Goal: Task Accomplishment & Management: Use online tool/utility

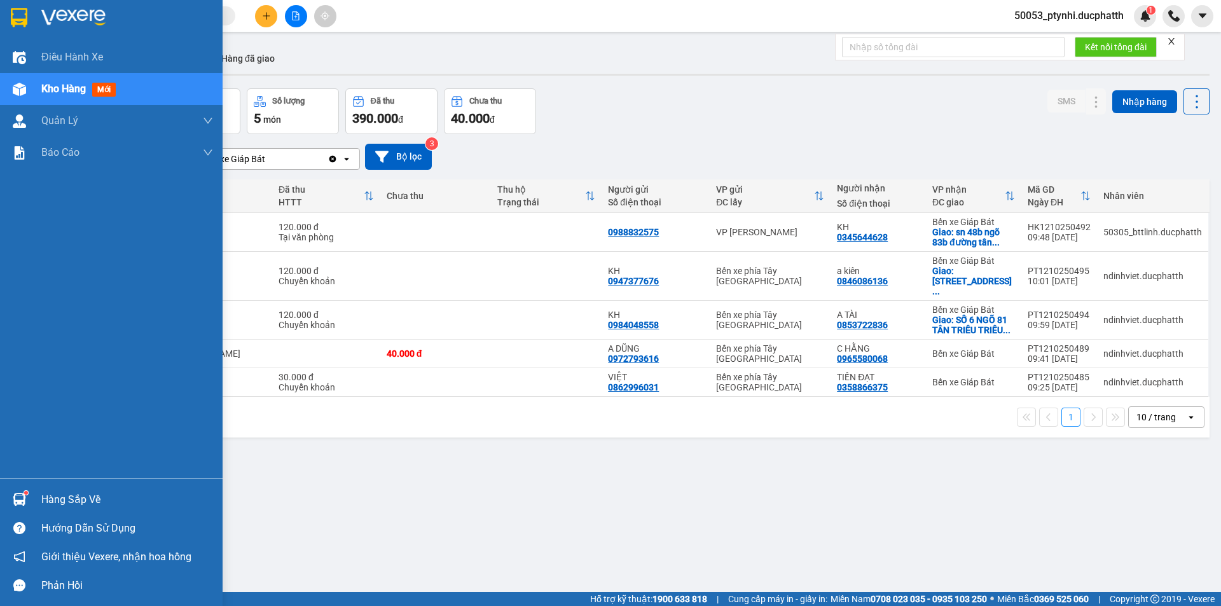
click at [35, 488] on div "Hàng sắp về" at bounding box center [111, 499] width 223 height 29
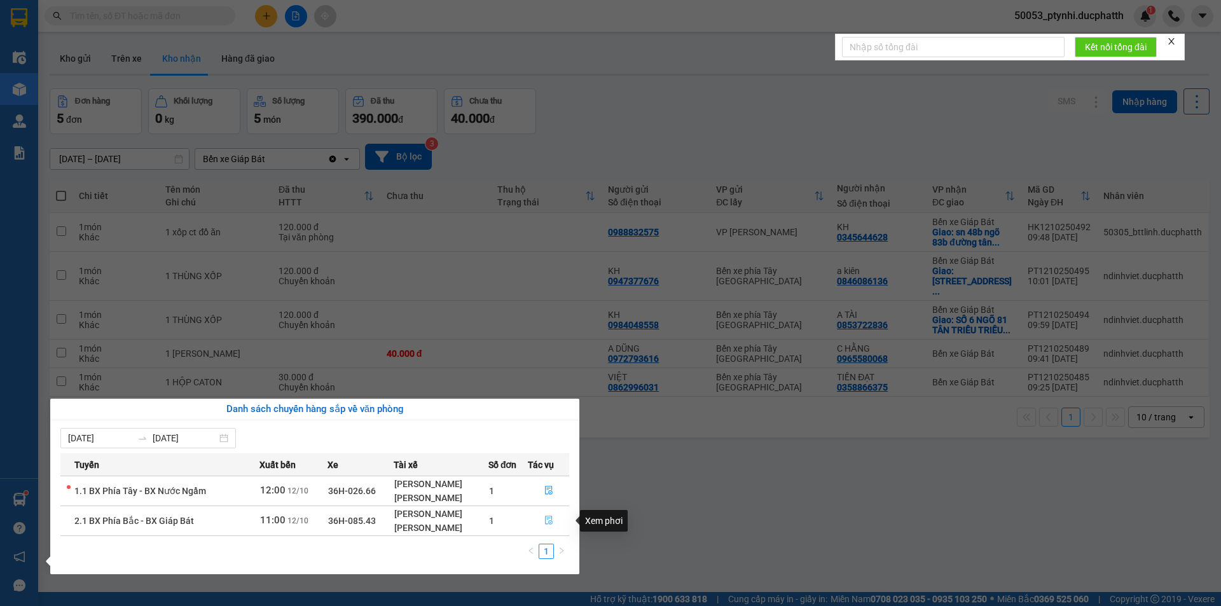
click at [544, 526] on span "file-done" at bounding box center [548, 521] width 9 height 10
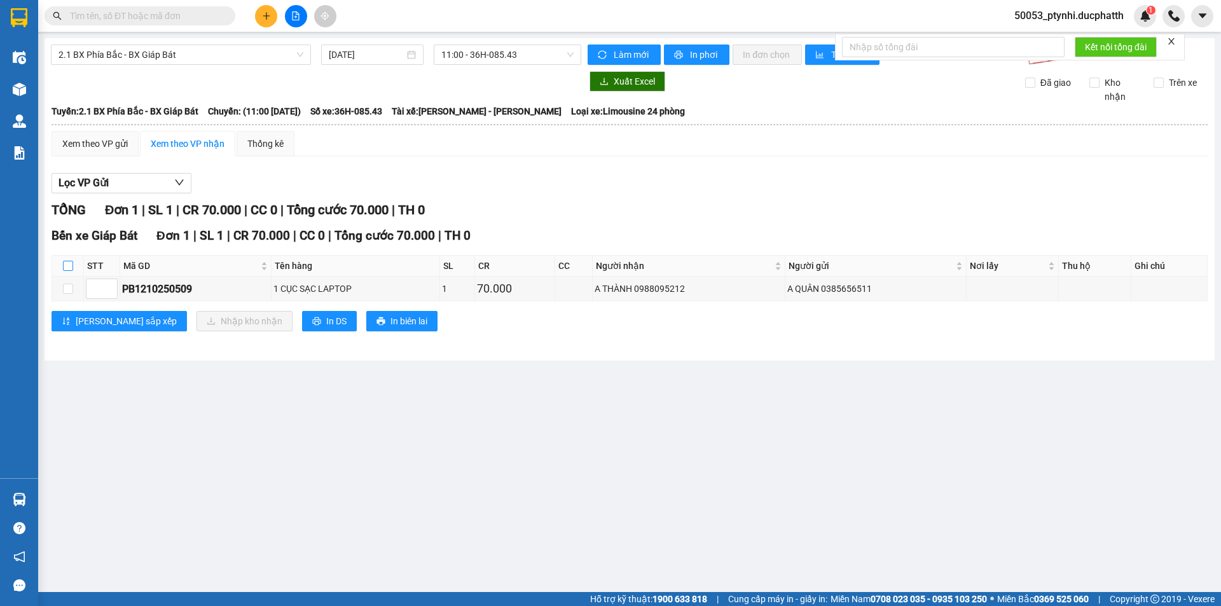
click at [69, 260] on label at bounding box center [68, 266] width 10 height 14
click at [69, 261] on input "checkbox" at bounding box center [68, 266] width 10 height 10
checkbox input "true"
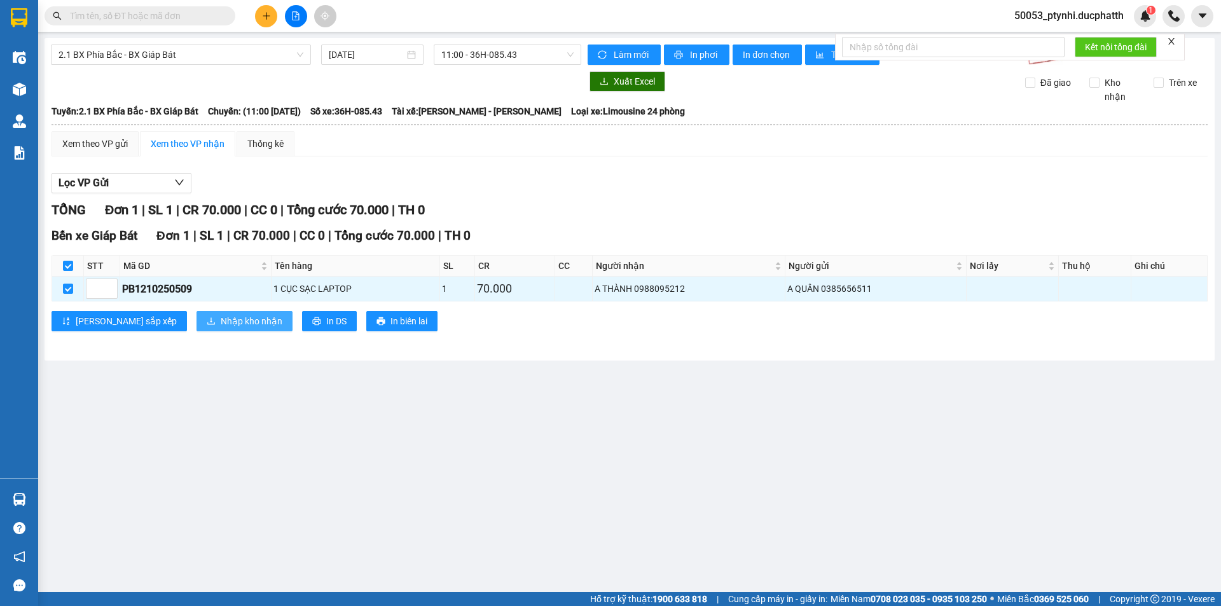
click at [221, 323] on span "Nhập kho nhận" at bounding box center [252, 321] width 62 height 14
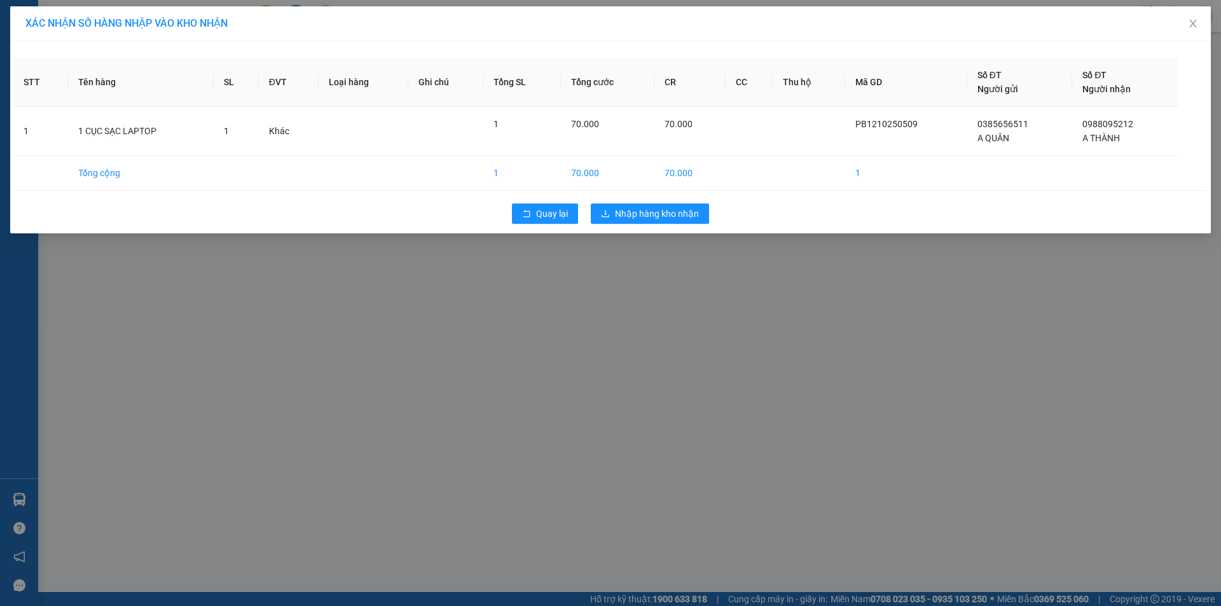
click at [717, 210] on div "Quay lại Nhập hàng kho nhận" at bounding box center [610, 213] width 1194 height 33
click at [685, 214] on span "Nhập hàng kho nhận" at bounding box center [657, 214] width 84 height 14
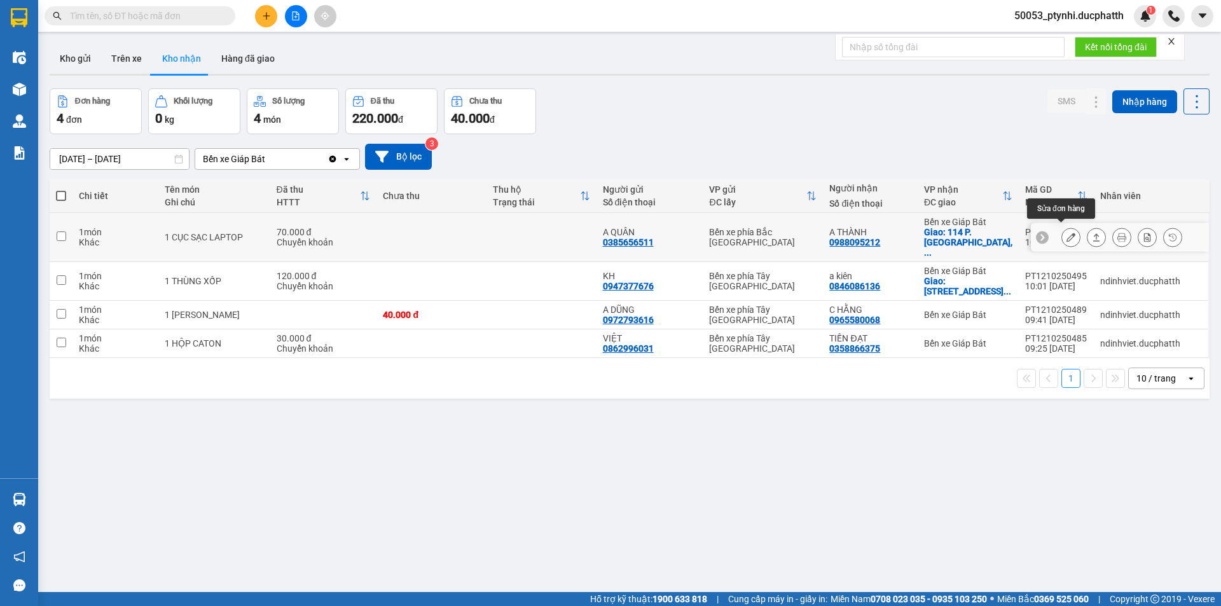
click at [1066, 235] on button at bounding box center [1071, 237] width 18 height 22
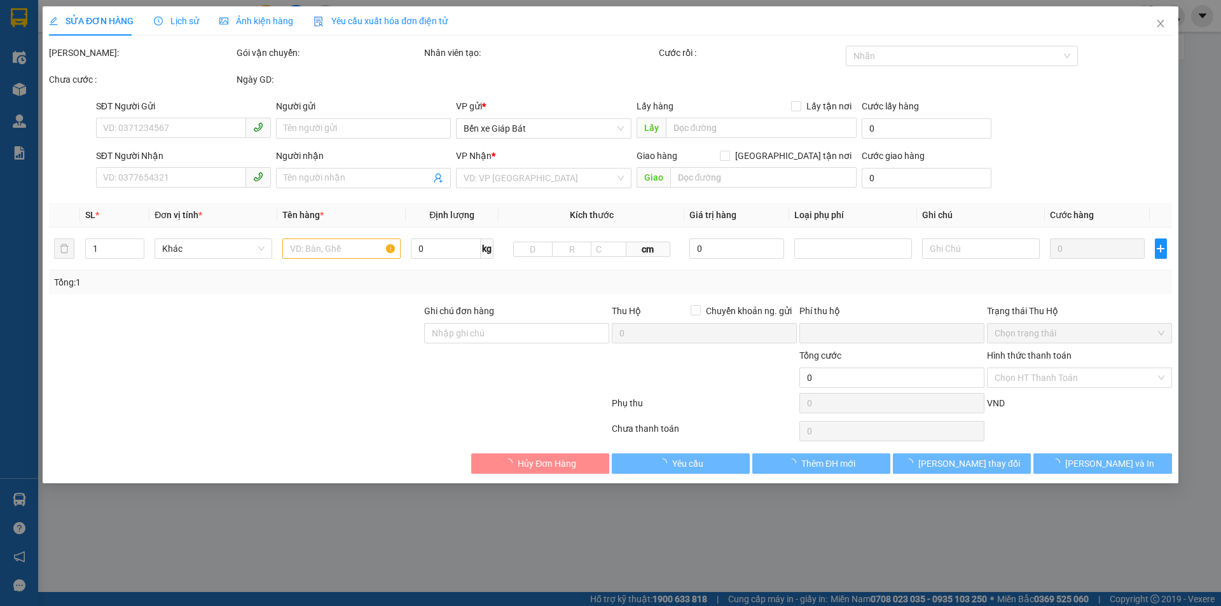
type input "0385656511"
type input "A QUÂN"
type input "0988095212"
type input "A THÀNH"
checkbox input "true"
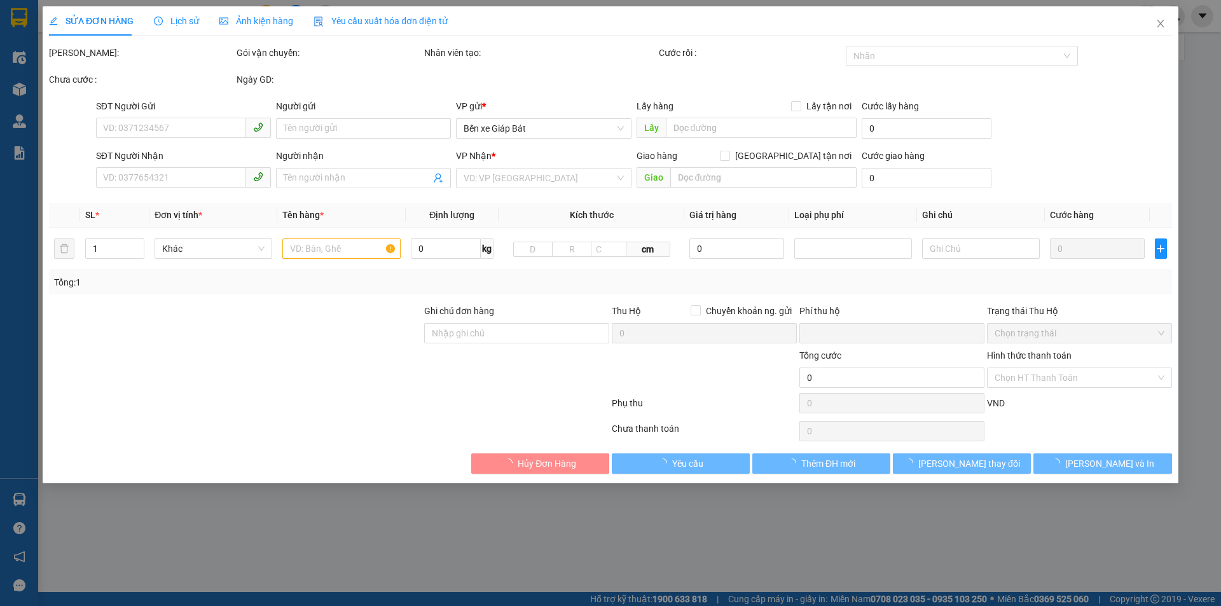
type input "114 P. [GEOGRAPHIC_DATA], [GEOGRAPHIC_DATA], [GEOGRAPHIC_DATA], [GEOGRAPHIC_DAT…"
type input "CK 10H51 [DATE] (VTB) [PERSON_NAME]"
type input "0"
type input "70.000"
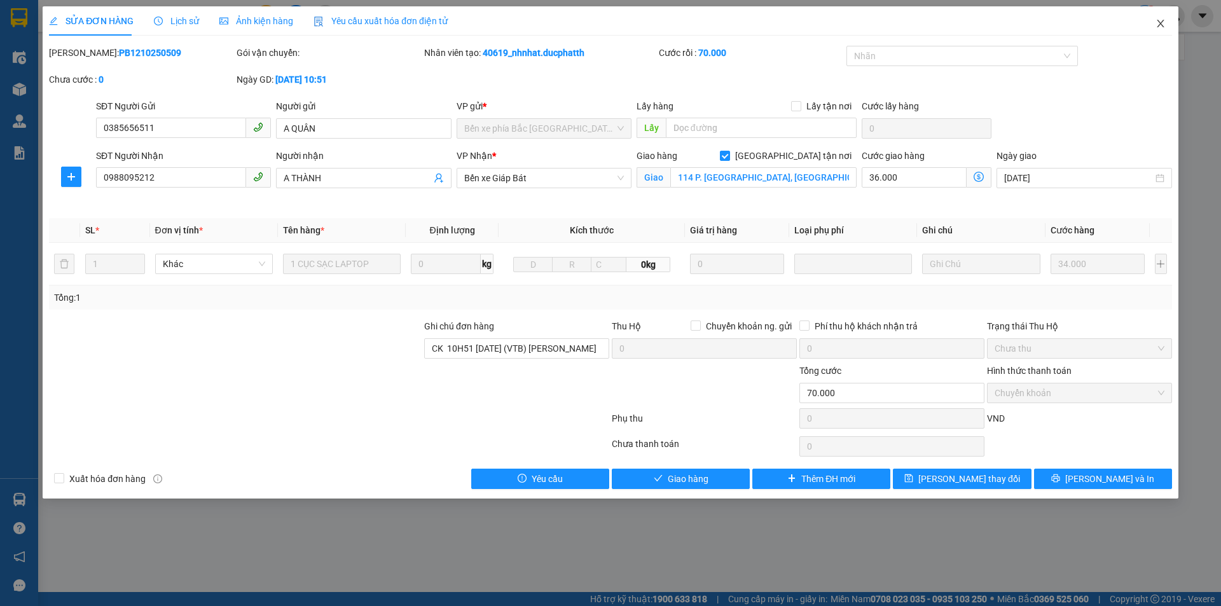
drag, startPoint x: 1165, startPoint y: 18, endPoint x: 1155, endPoint y: 19, distance: 9.6
click at [1164, 18] on span "Close" at bounding box center [1160, 24] width 36 height 36
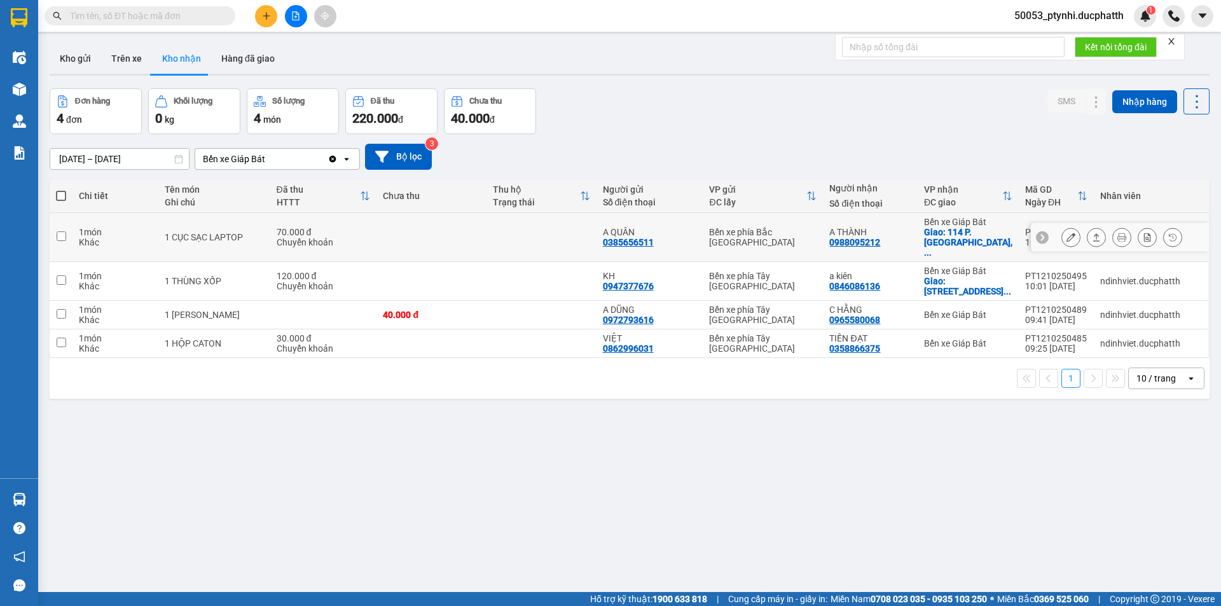
drag, startPoint x: 99, startPoint y: 248, endPoint x: 24, endPoint y: 160, distance: 115.4
click at [92, 242] on td "1 món Khác" at bounding box center [114, 237] width 85 height 49
checkbox input "true"
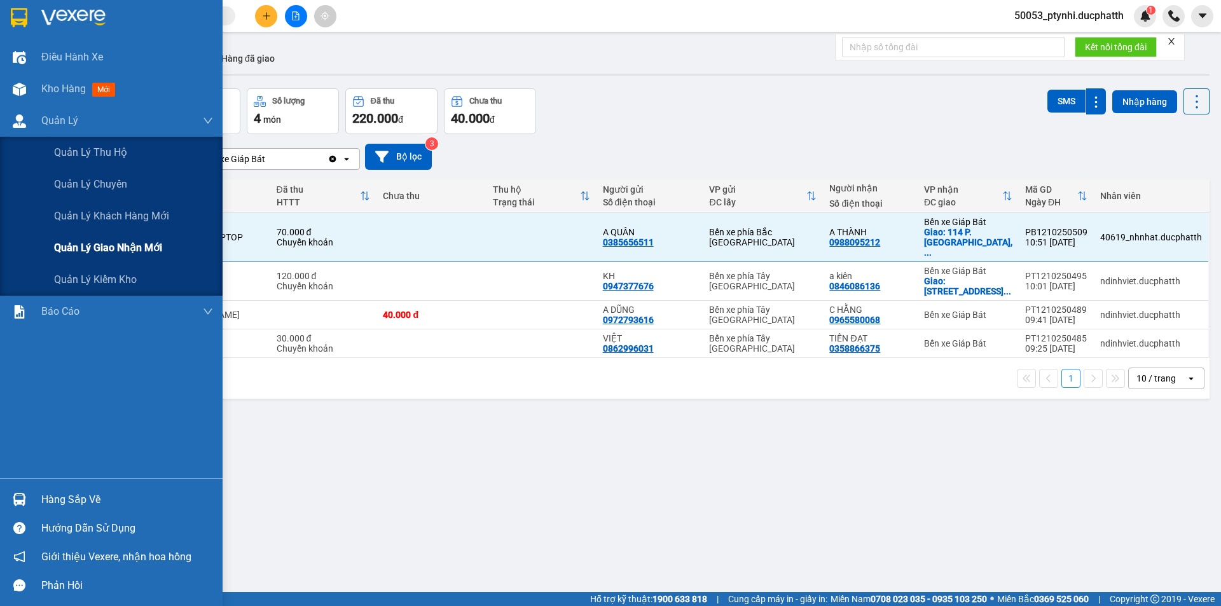
click at [121, 256] on div "Quản lý giao nhận mới" at bounding box center [133, 248] width 159 height 32
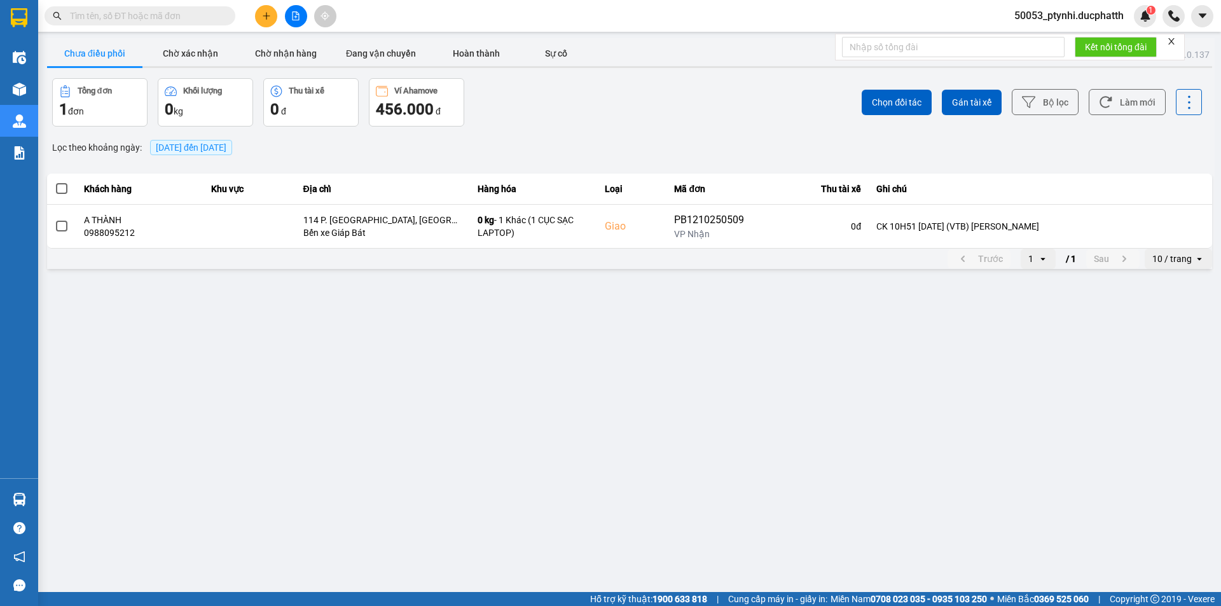
click at [59, 193] on span at bounding box center [61, 188] width 11 height 11
click at [55, 182] on input "checkbox" at bounding box center [55, 182] width 0 height 0
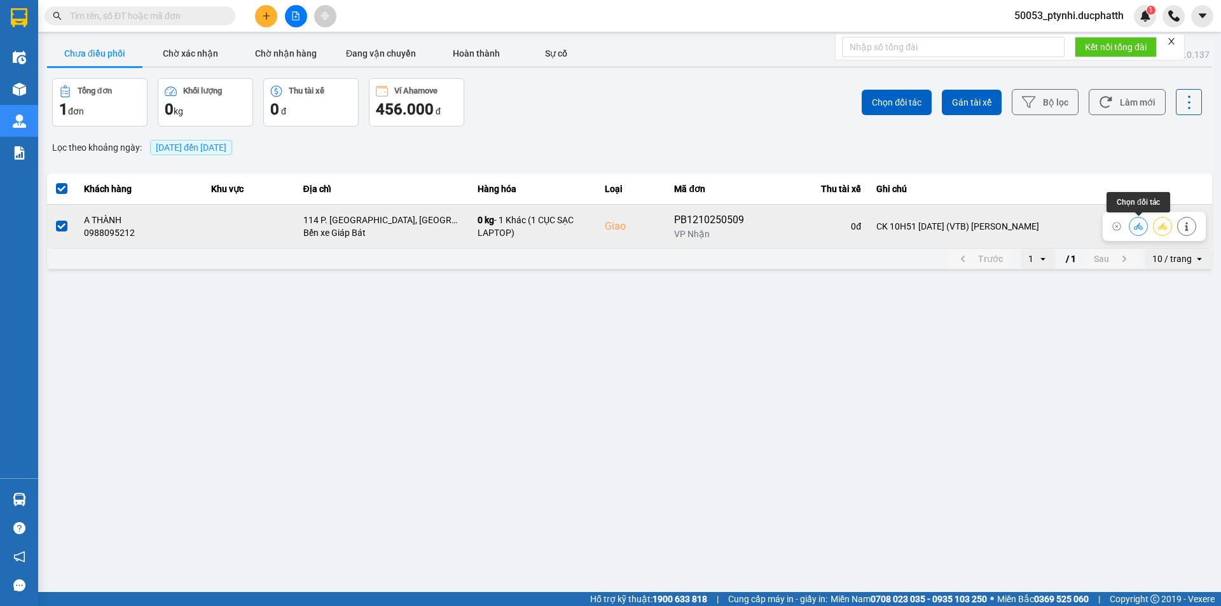
click at [1135, 228] on icon at bounding box center [1137, 226] width 9 height 9
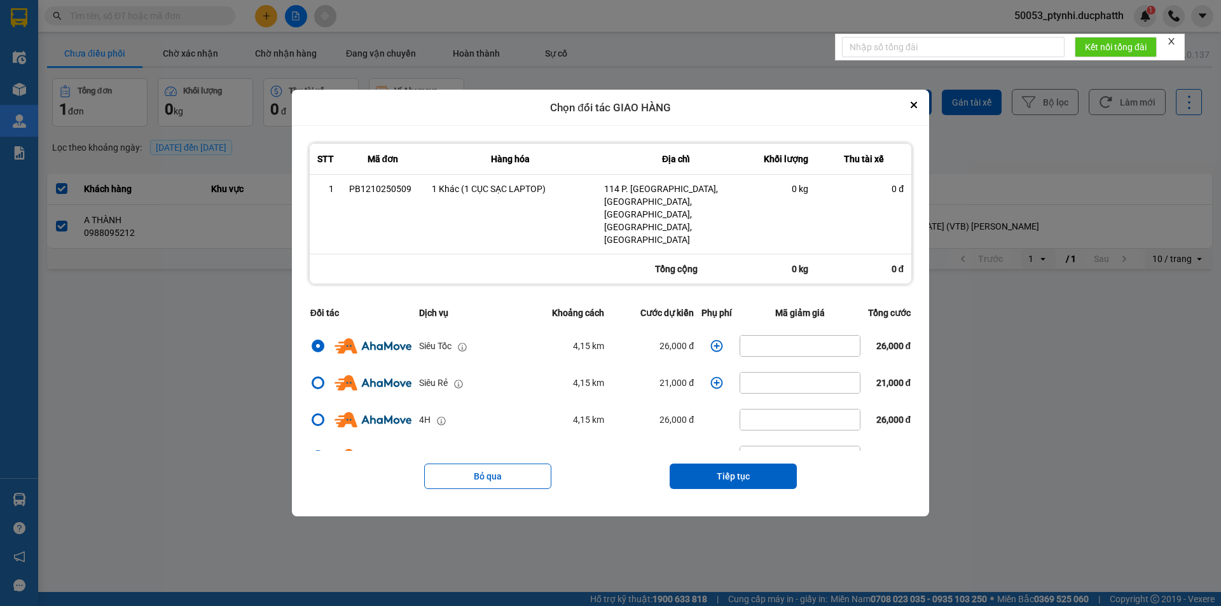
click at [711, 339] on icon "dialog" at bounding box center [716, 345] width 13 height 13
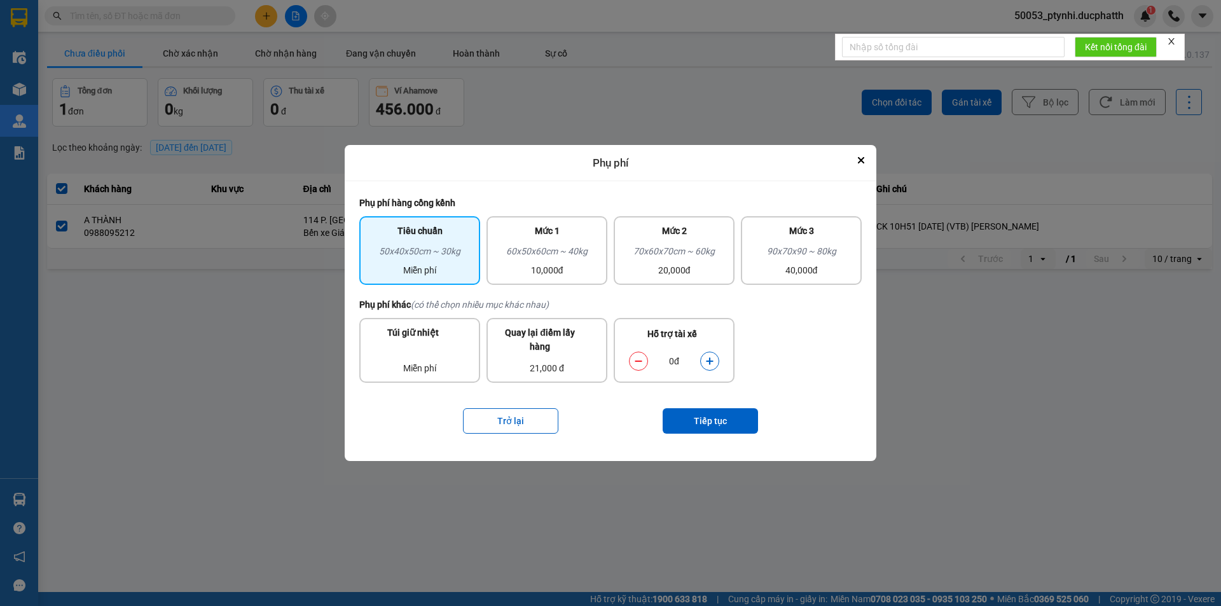
click at [710, 354] on button "dialog" at bounding box center [710, 361] width 18 height 22
click at [719, 420] on button "Tiếp tục" at bounding box center [709, 420] width 95 height 25
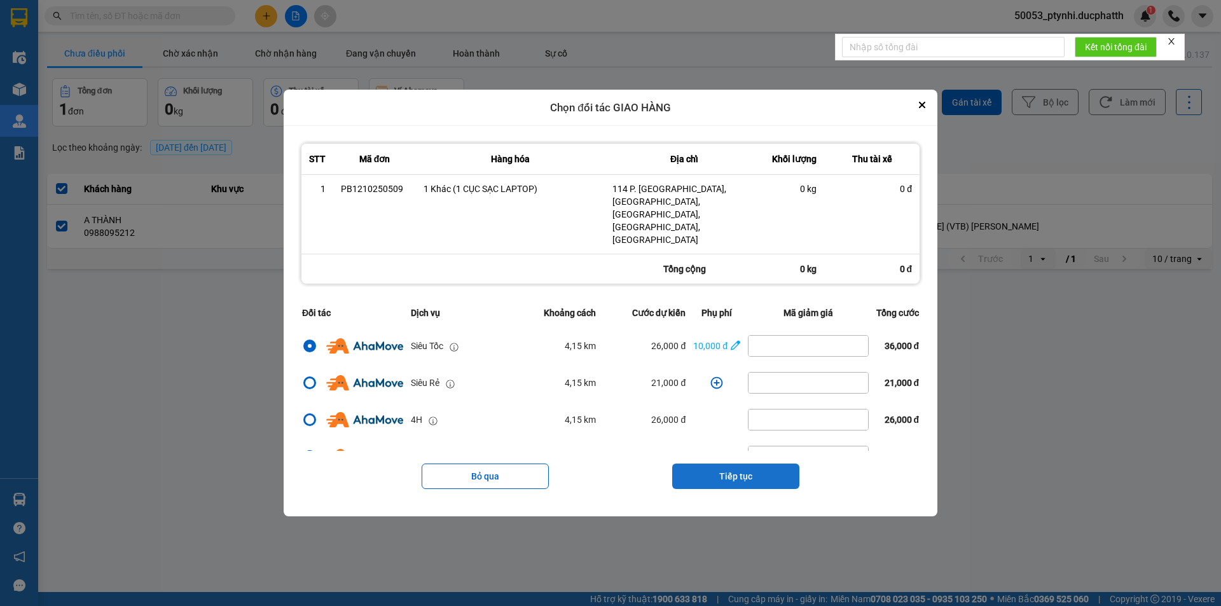
click at [732, 463] on button "Tiếp tục" at bounding box center [735, 475] width 127 height 25
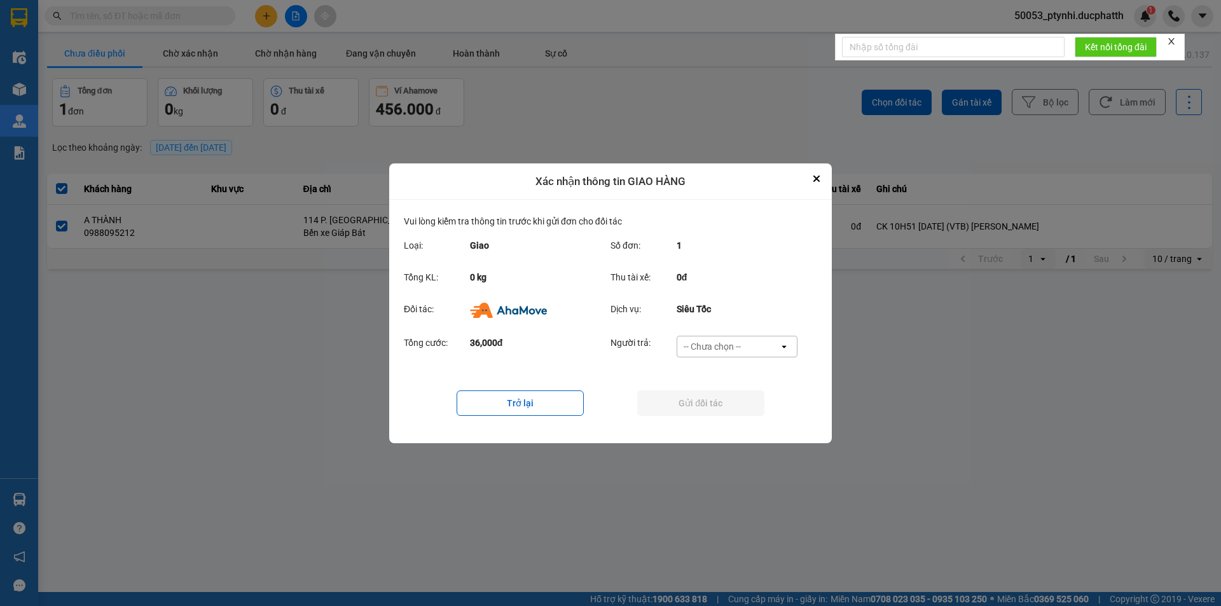
click at [732, 343] on div "-- Chưa chọn --" at bounding box center [711, 346] width 57 height 13
click at [734, 413] on span "Ví Ahamove" at bounding box center [711, 419] width 51 height 13
click at [716, 404] on button "Gửi đối tác" at bounding box center [700, 402] width 127 height 25
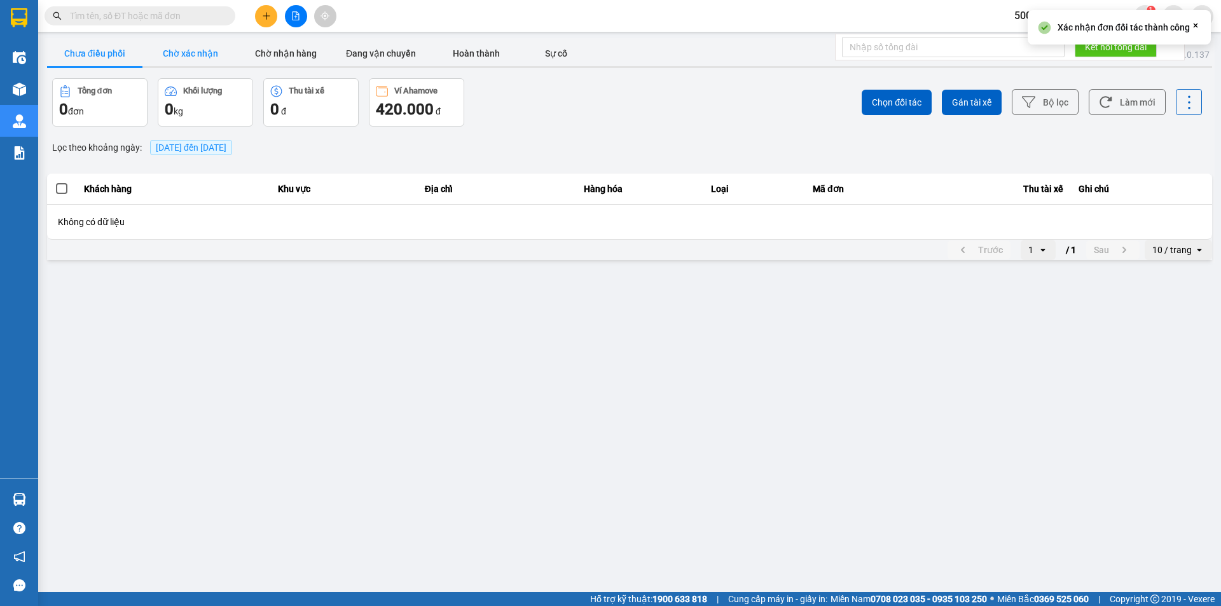
click at [216, 53] on button "Chờ xác nhận" at bounding box center [189, 53] width 95 height 25
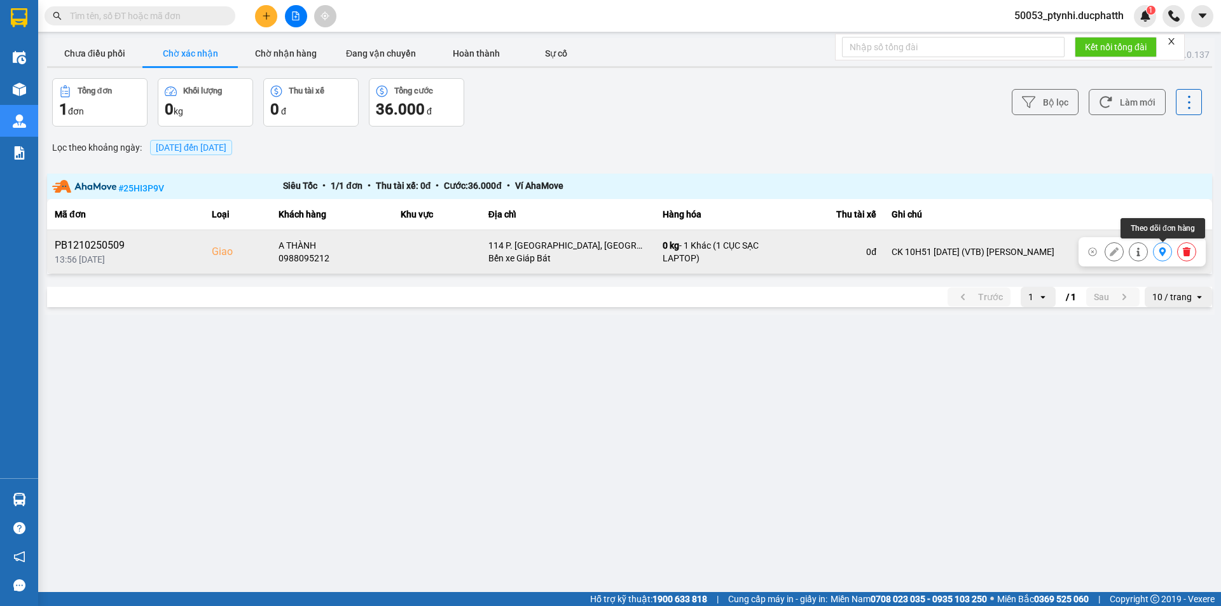
click at [1156, 253] on button at bounding box center [1162, 252] width 18 height 22
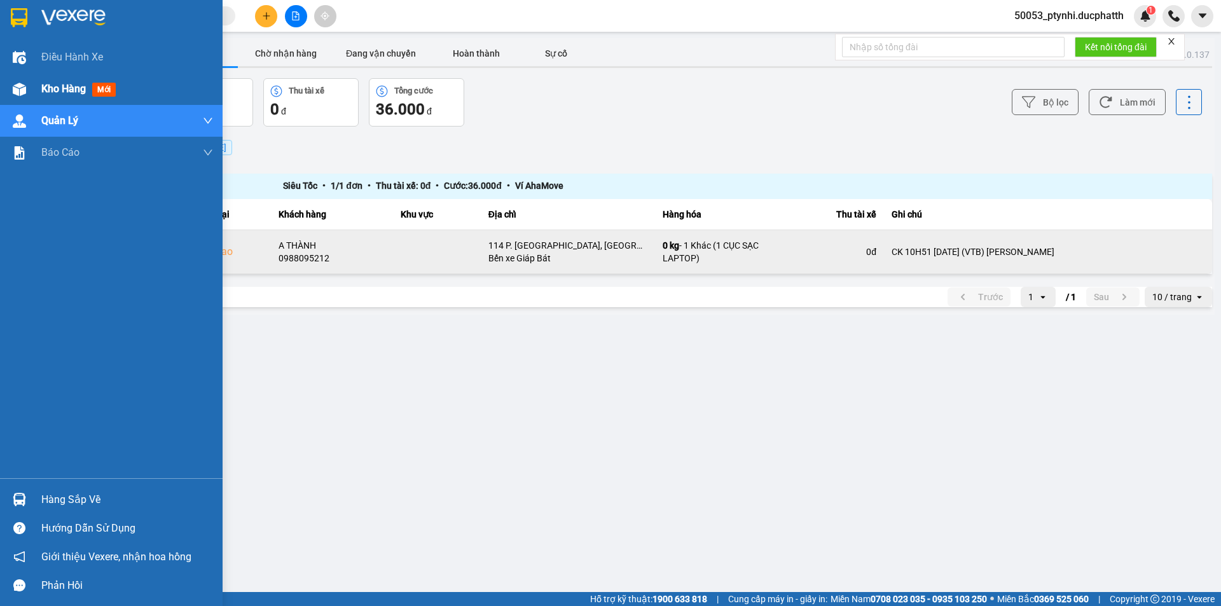
click at [20, 86] on img at bounding box center [19, 89] width 13 height 13
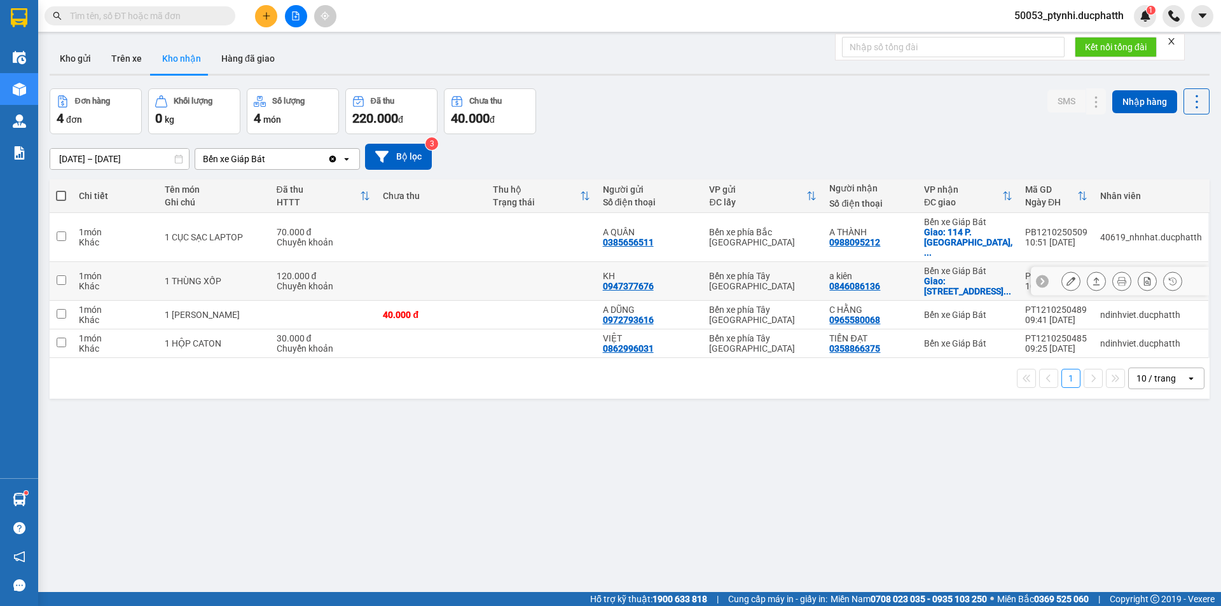
click at [890, 271] on div "a kiên 0846086136" at bounding box center [869, 281] width 81 height 20
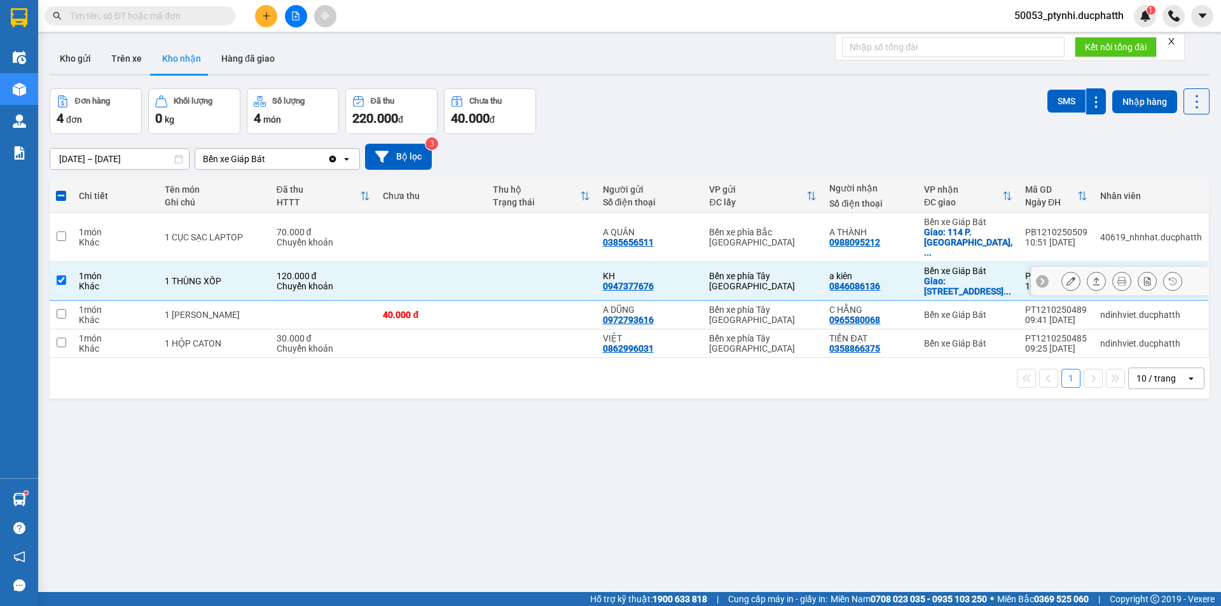
click at [657, 277] on div "KH 0947377676" at bounding box center [650, 281] width 94 height 20
checkbox input "false"
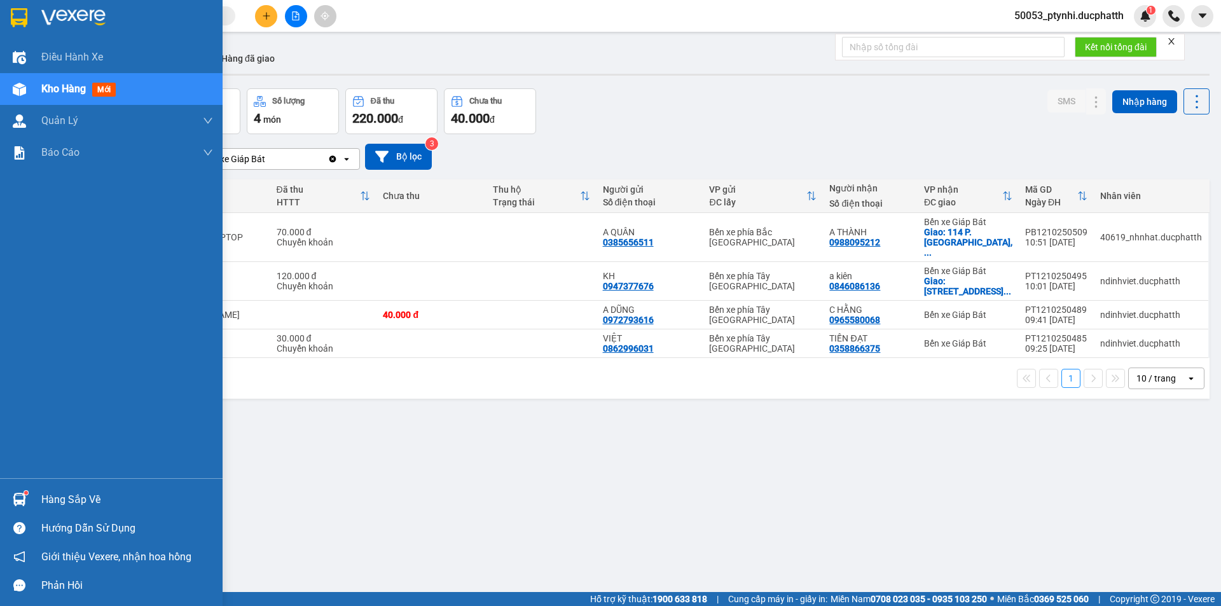
click at [26, 493] on sup at bounding box center [26, 493] width 4 height 4
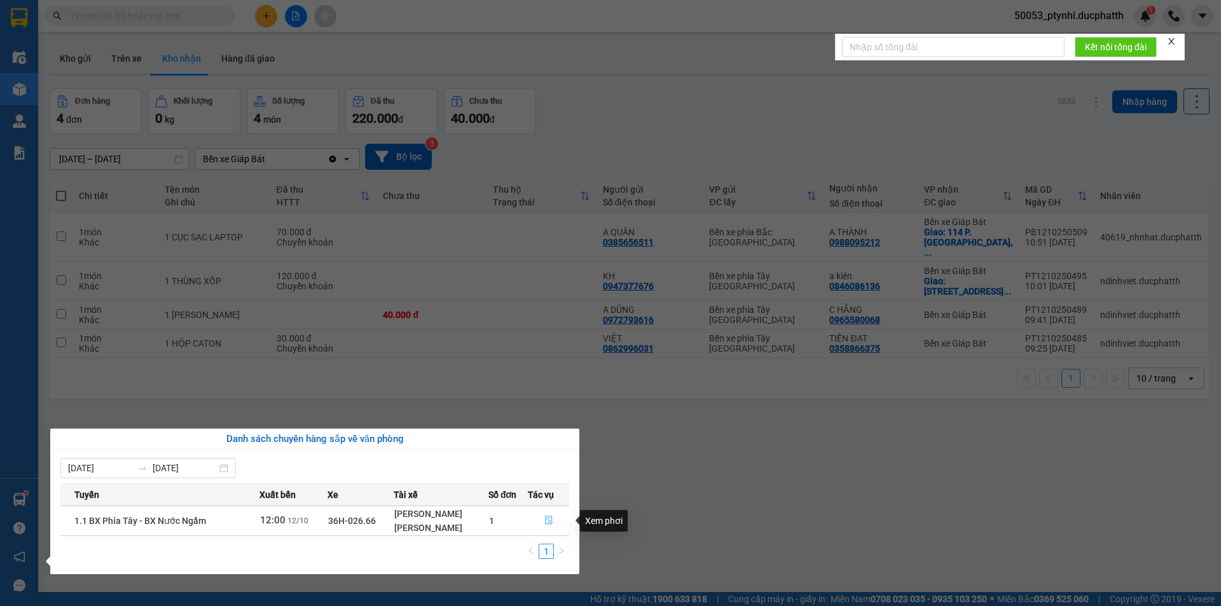
click at [554, 521] on button "button" at bounding box center [548, 520] width 40 height 20
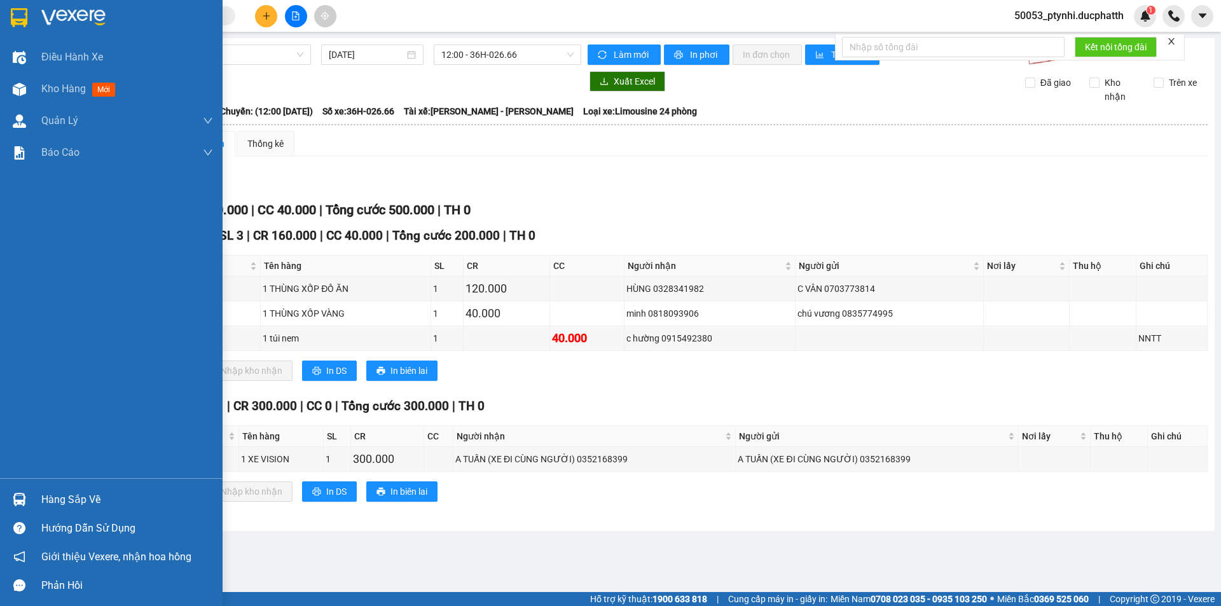
click at [18, 495] on img at bounding box center [19, 499] width 13 height 13
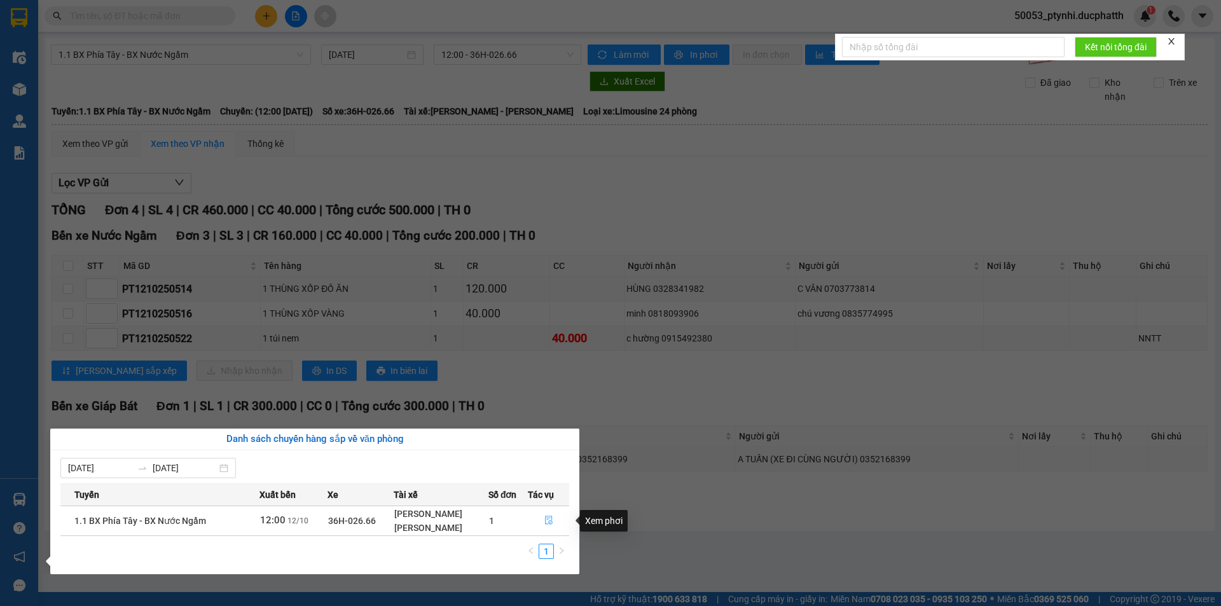
click at [547, 520] on icon "file-done" at bounding box center [548, 520] width 9 height 9
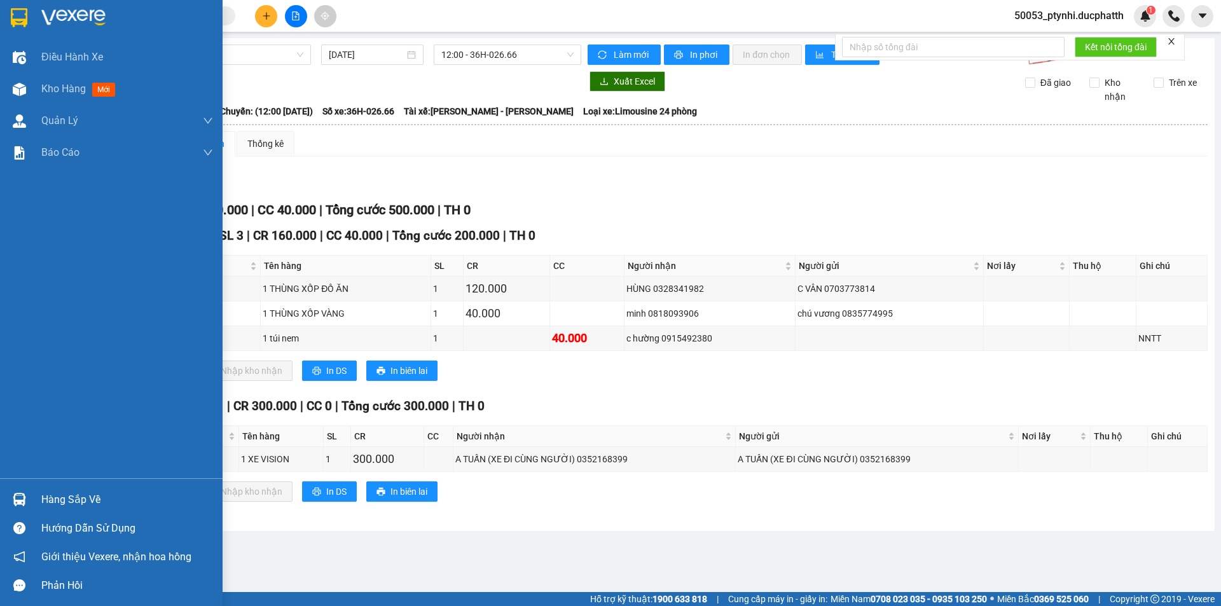
click at [27, 496] on div at bounding box center [19, 499] width 22 height 22
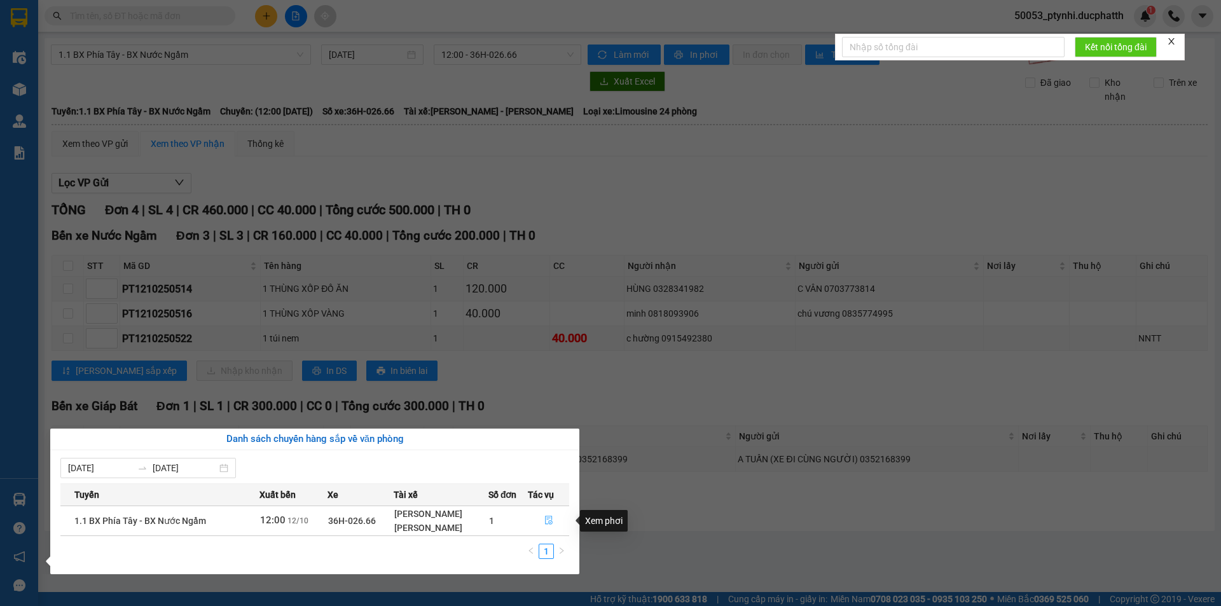
click at [543, 514] on button "button" at bounding box center [548, 520] width 40 height 20
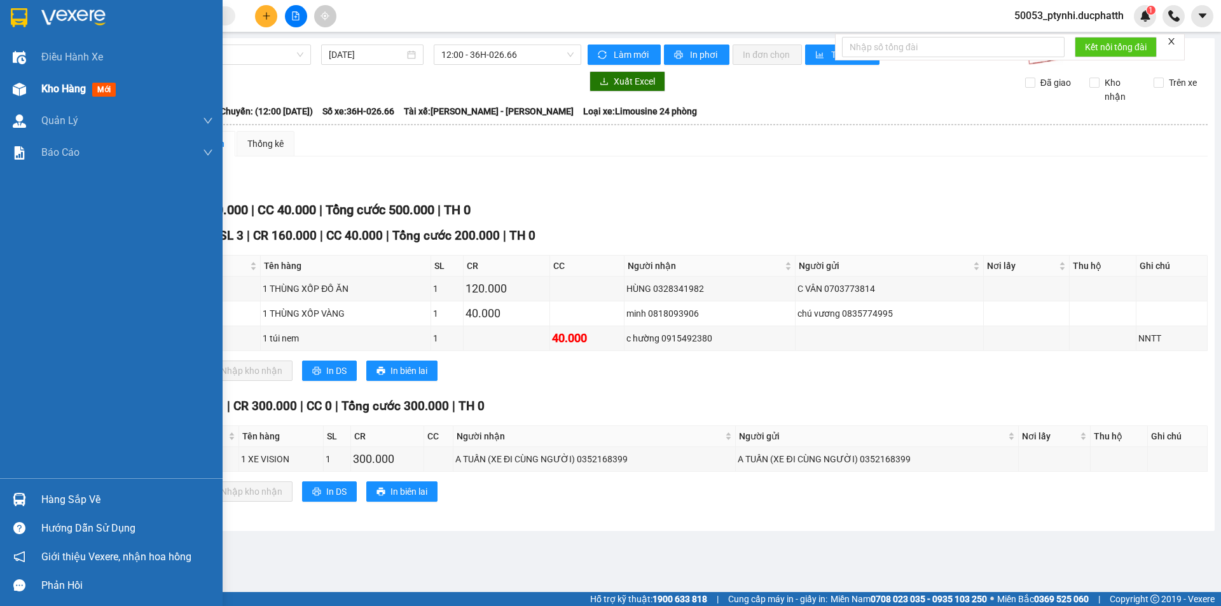
click at [37, 94] on div "Kho hàng mới" at bounding box center [111, 89] width 223 height 32
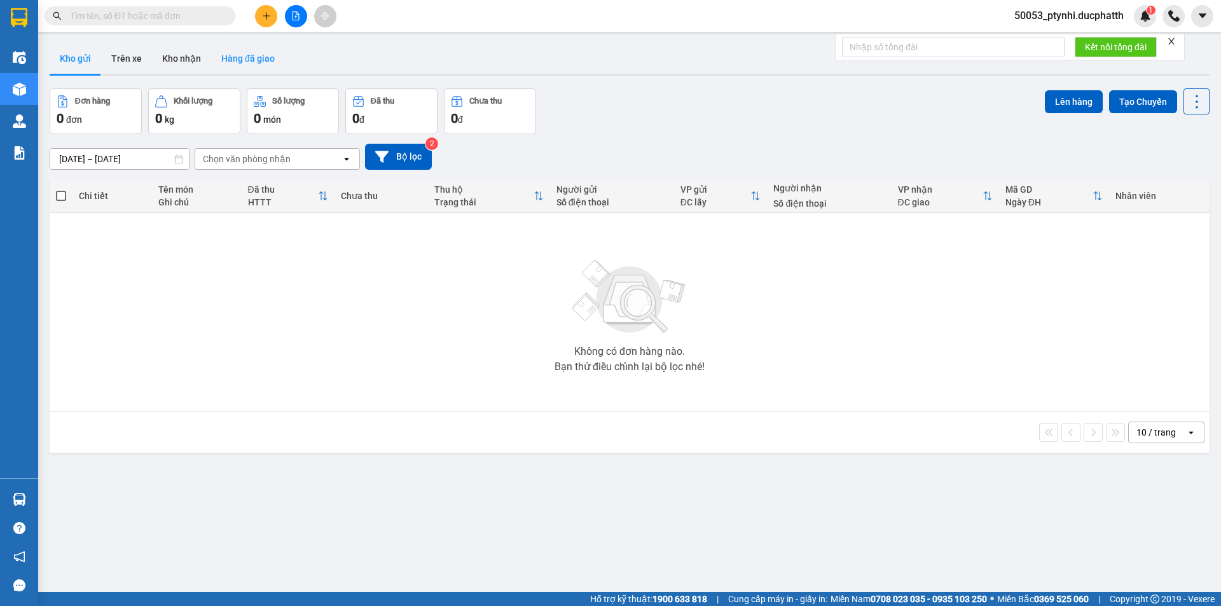
click at [255, 67] on button "Hàng đã giao" at bounding box center [248, 58] width 74 height 31
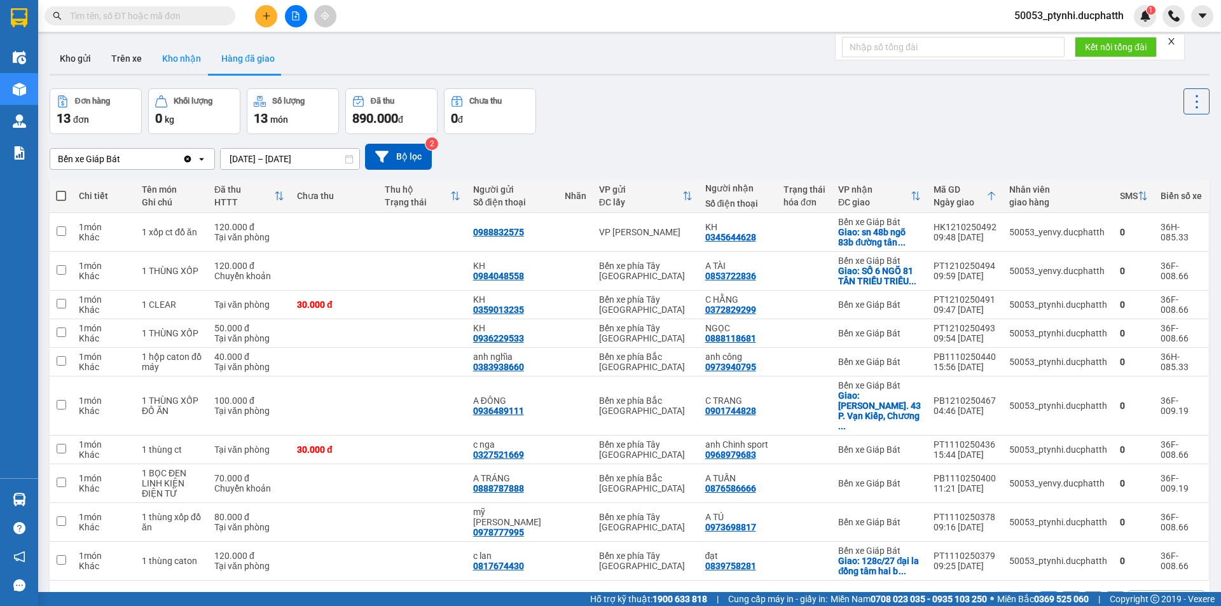
drag, startPoint x: 177, startPoint y: 58, endPoint x: 184, endPoint y: 64, distance: 8.6
click at [178, 58] on button "Kho nhận" at bounding box center [181, 58] width 59 height 31
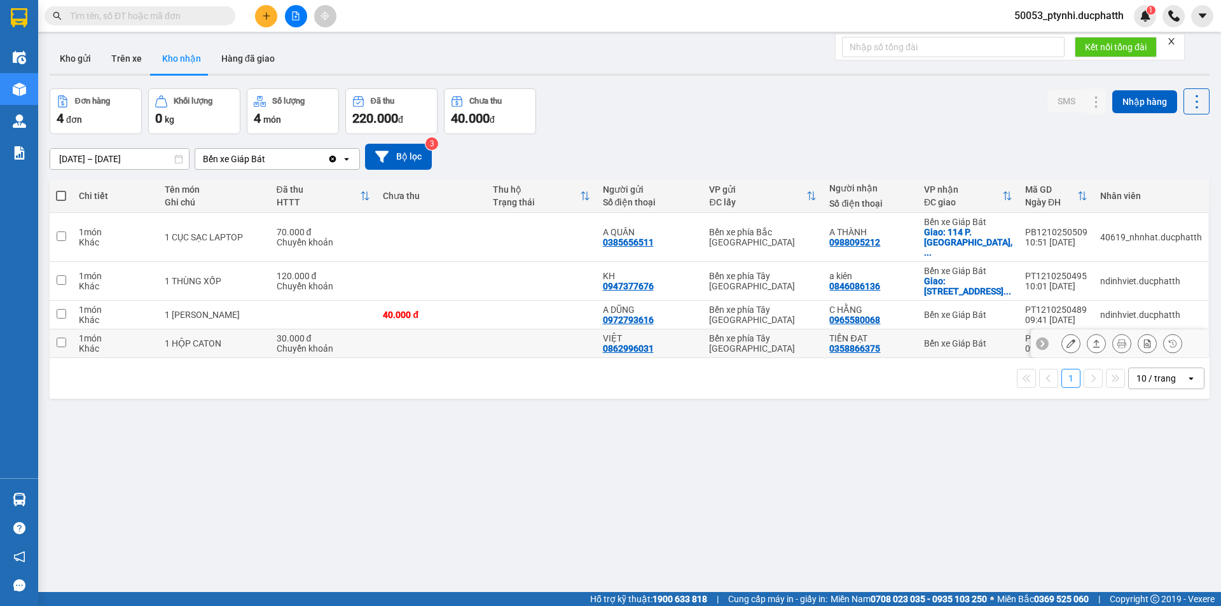
click at [467, 338] on td at bounding box center [431, 343] width 110 height 29
checkbox input "true"
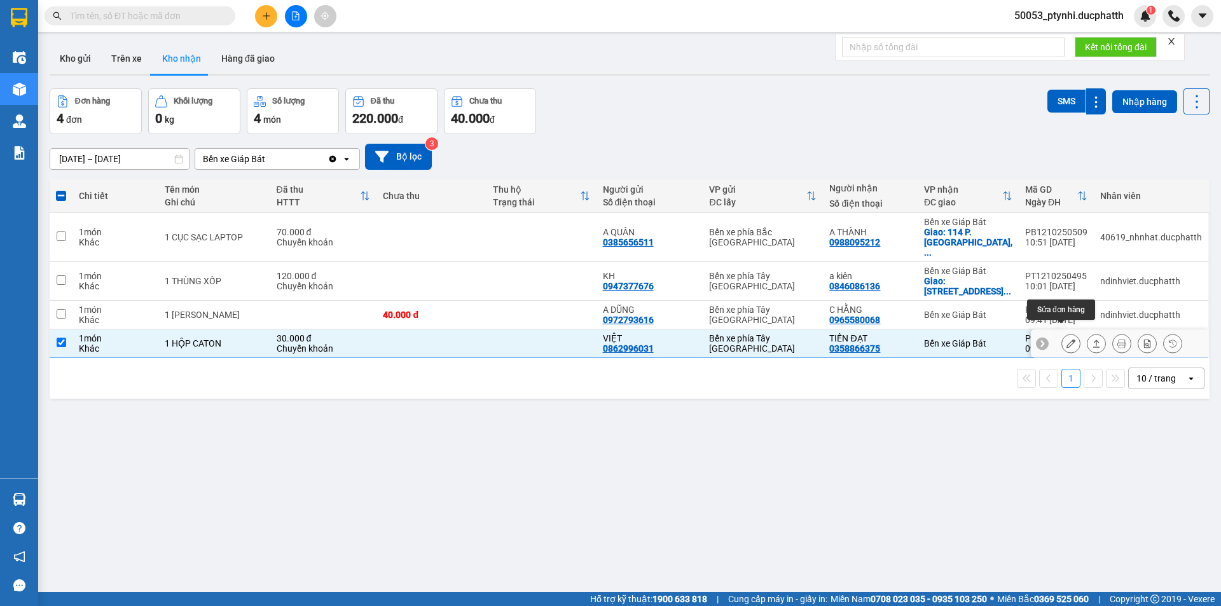
click at [1061, 343] on div at bounding box center [1070, 343] width 19 height 19
click at [1062, 338] on button at bounding box center [1071, 343] width 18 height 22
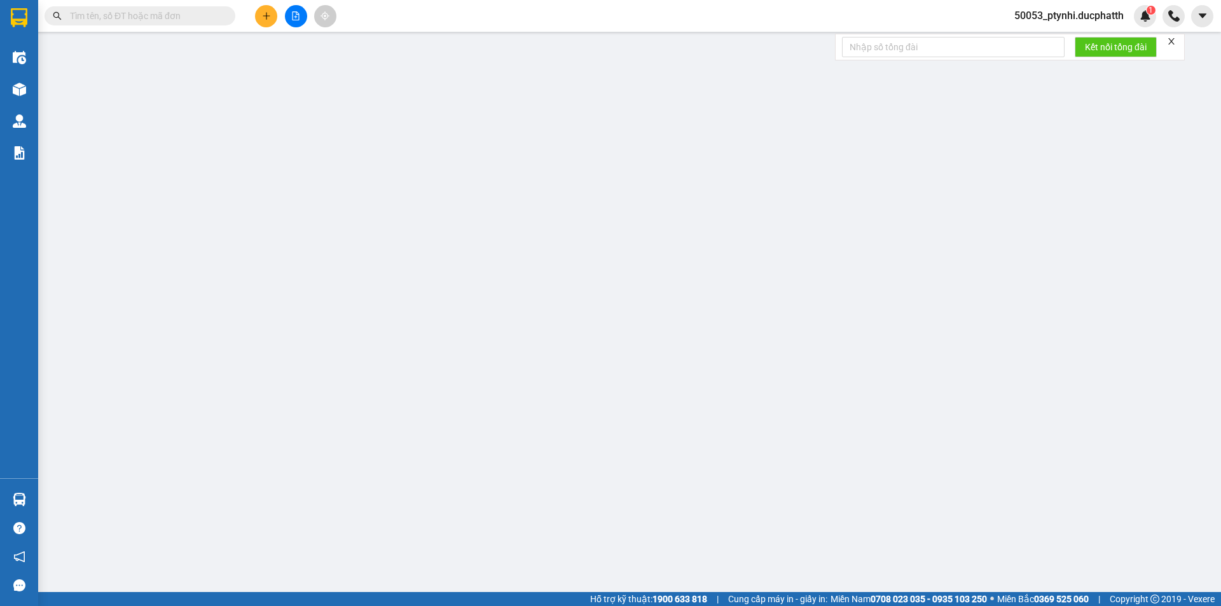
type input "0862996031"
type input "VIỆT"
type input "0358866375"
type input "TIẾN ĐẠT"
type input "GỬI TT CK 12/10 9H24 BUI TIEN VIETIN"
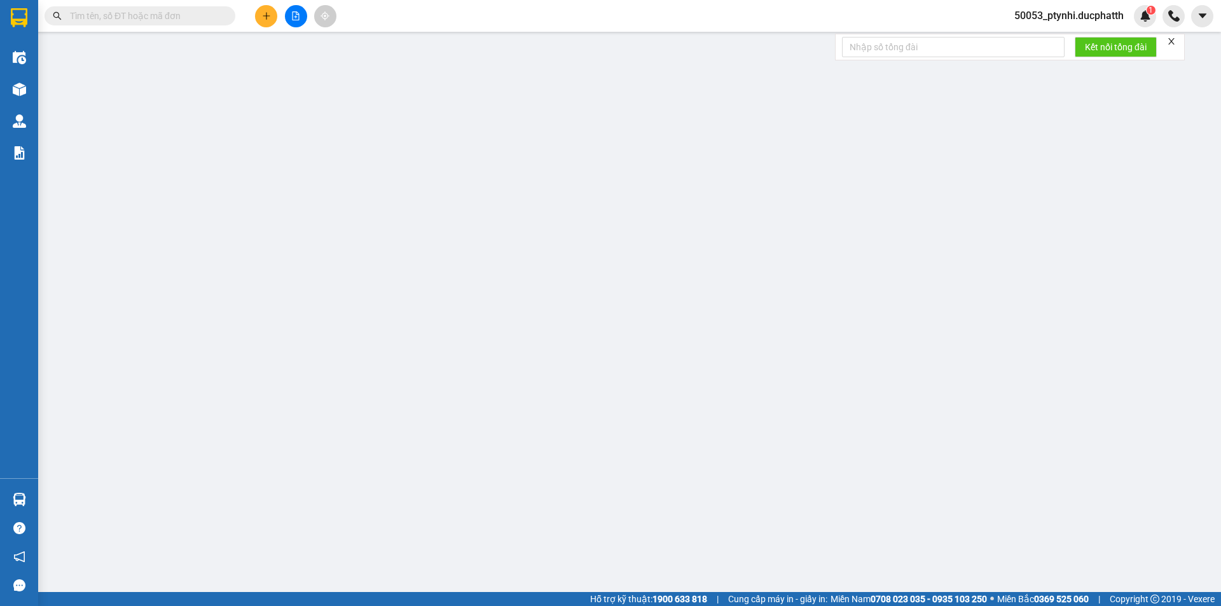
type input "0"
type input "30.000"
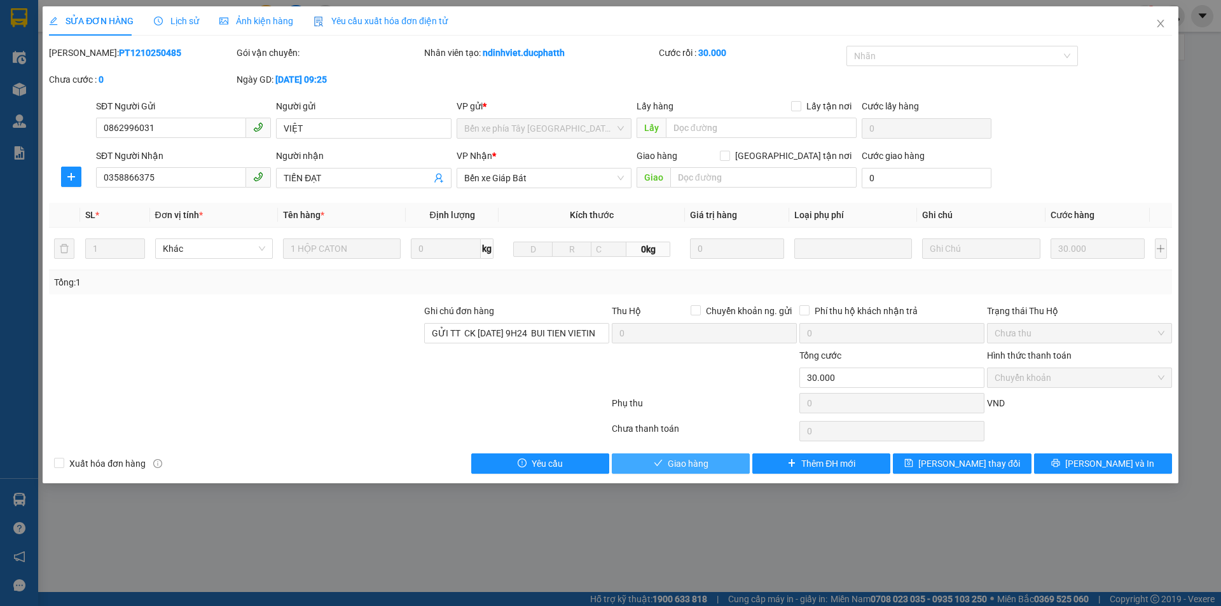
click at [675, 464] on span "Giao hàng" at bounding box center [688, 463] width 41 height 14
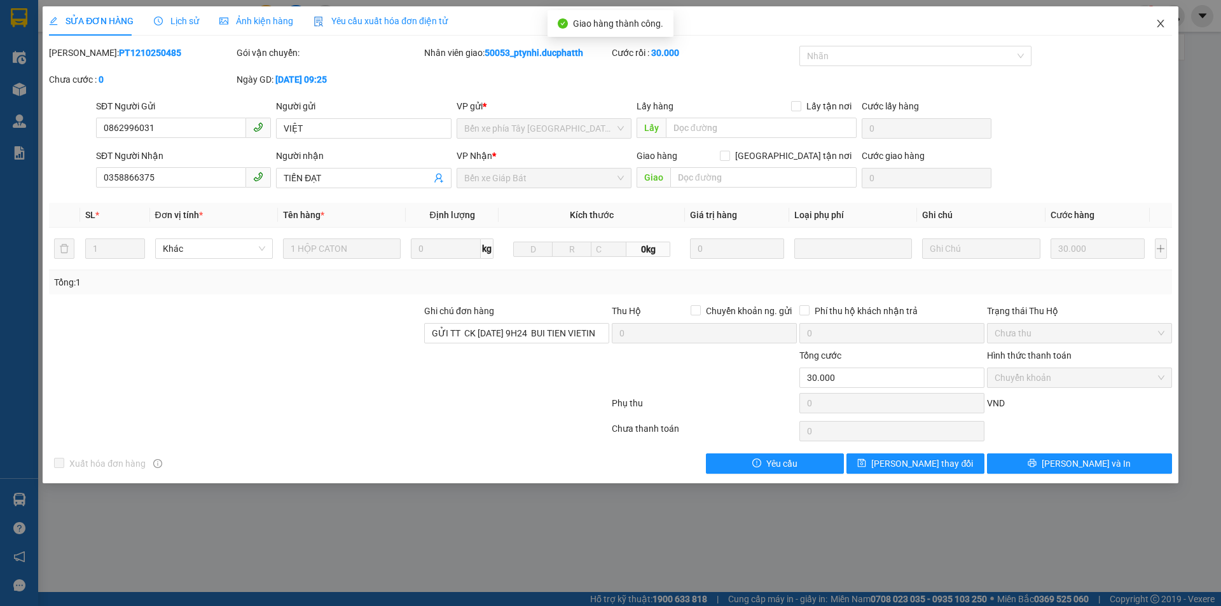
click at [1160, 29] on icon "close" at bounding box center [1160, 23] width 10 height 10
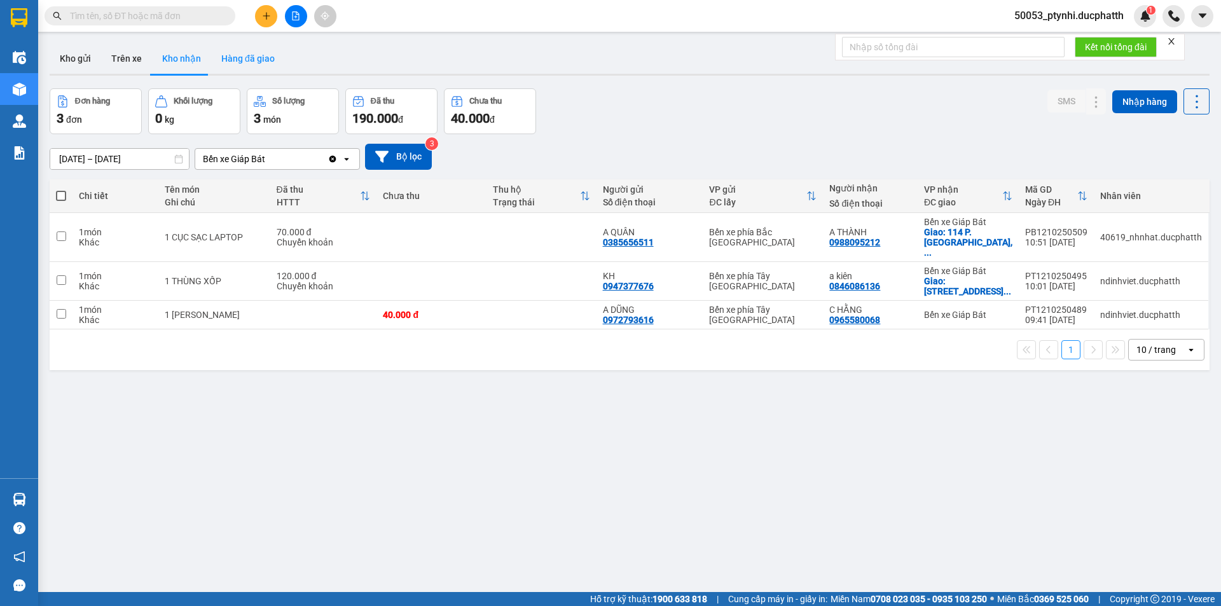
click at [226, 65] on button "Hàng đã giao" at bounding box center [248, 58] width 74 height 31
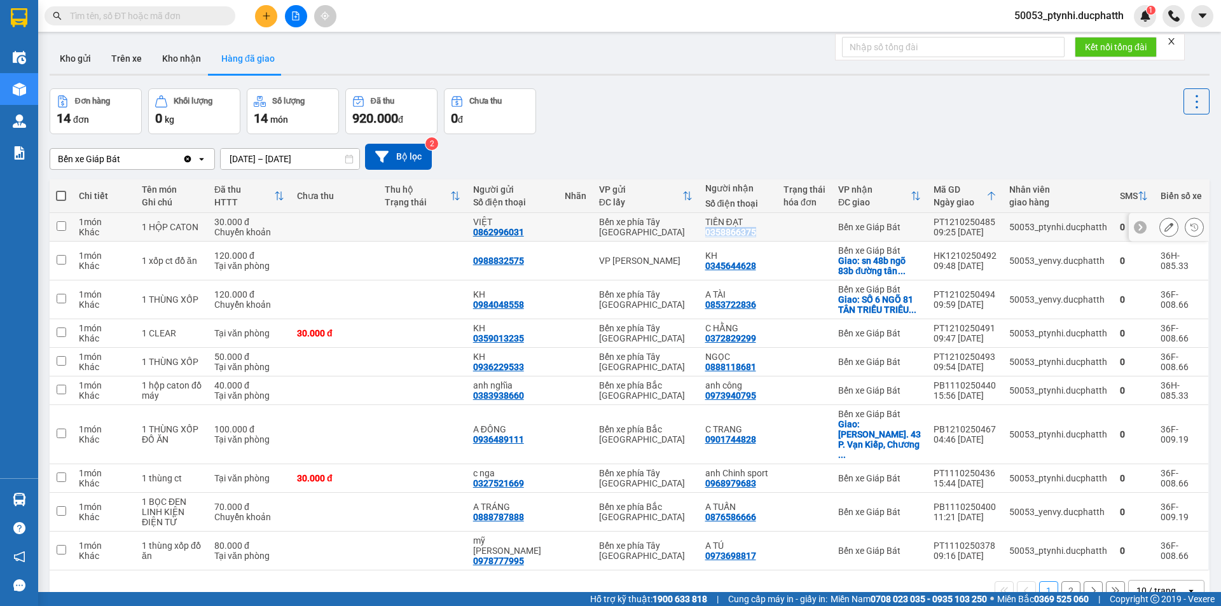
copy div "0358866375"
drag, startPoint x: 702, startPoint y: 233, endPoint x: 754, endPoint y: 236, distance: 51.6
click at [754, 236] on div "TIẾN ĐẠT 0358866375" at bounding box center [737, 227] width 65 height 20
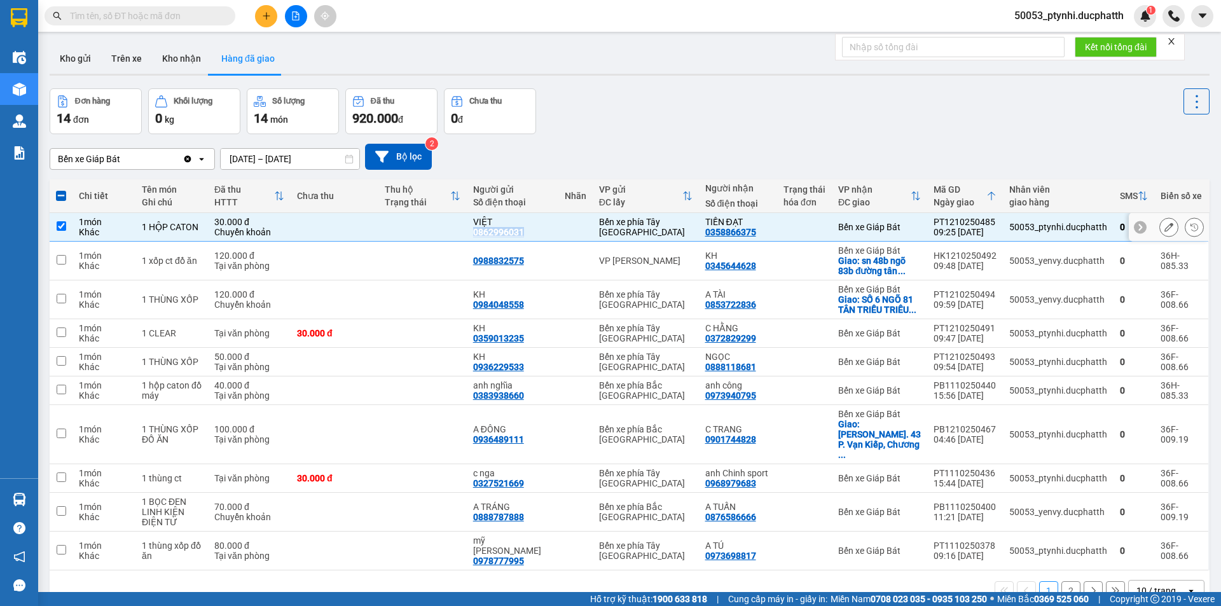
copy div "0862996031"
drag, startPoint x: 479, startPoint y: 231, endPoint x: 530, endPoint y: 235, distance: 51.6
click at [530, 235] on td "VIỆT 0862996031" at bounding box center [513, 227] width 92 height 29
checkbox input "false"
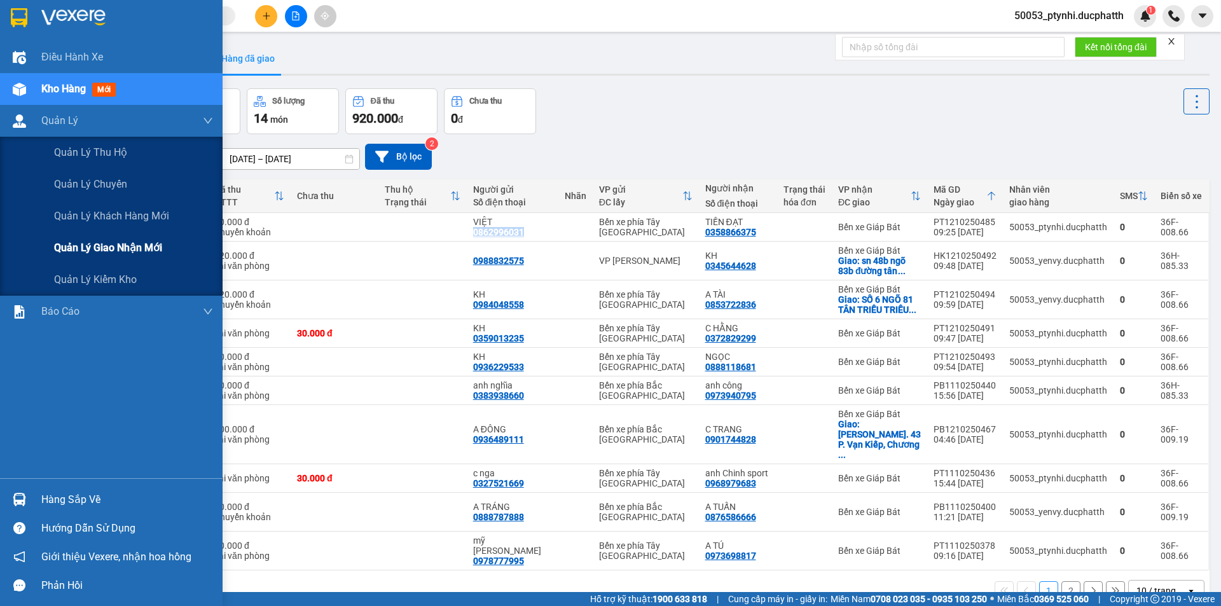
click at [81, 239] on div "Quản lý giao nhận mới" at bounding box center [133, 248] width 159 height 32
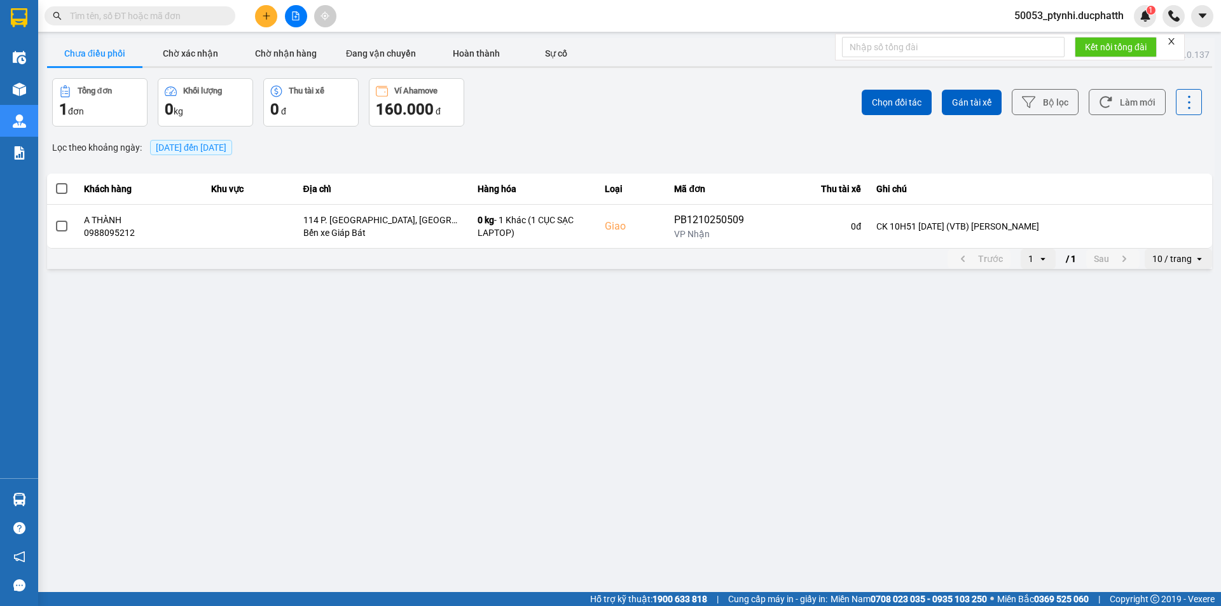
click at [63, 191] on span at bounding box center [61, 188] width 11 height 11
click at [55, 182] on input "checkbox" at bounding box center [55, 182] width 0 height 0
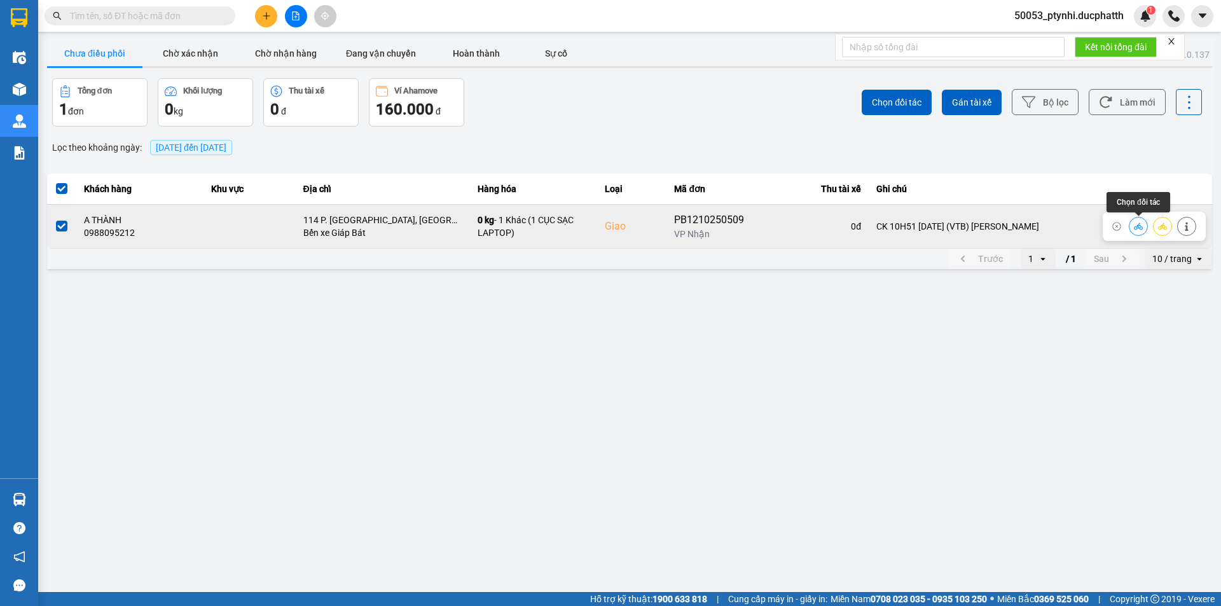
click at [1136, 227] on icon at bounding box center [1137, 226] width 9 height 7
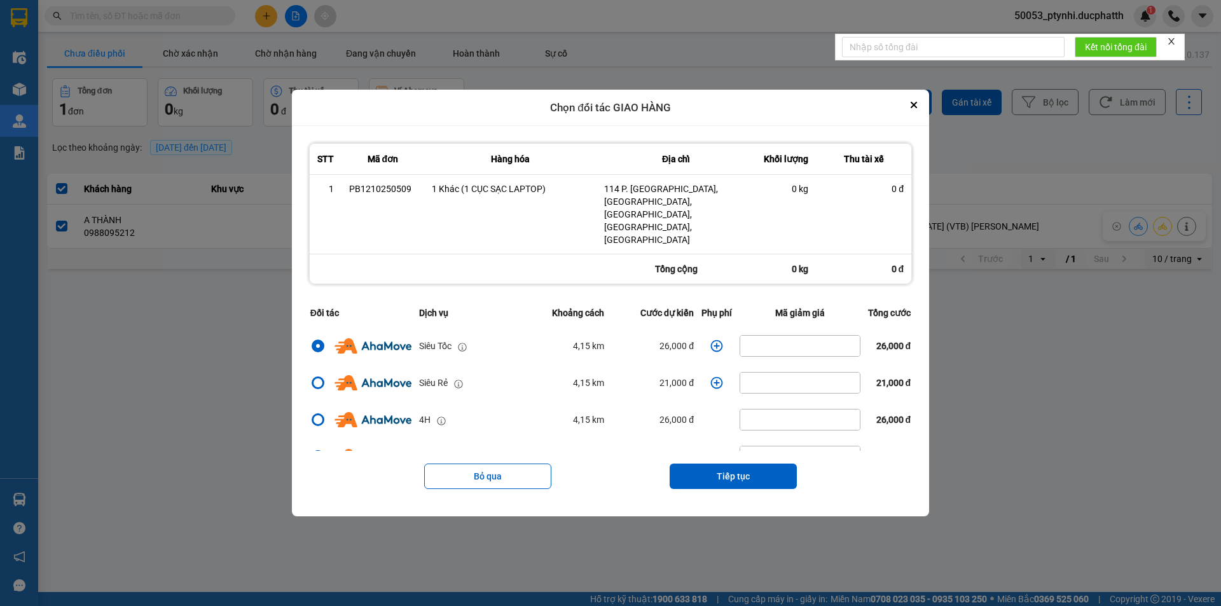
click at [710, 339] on icon "dialog" at bounding box center [716, 345] width 13 height 13
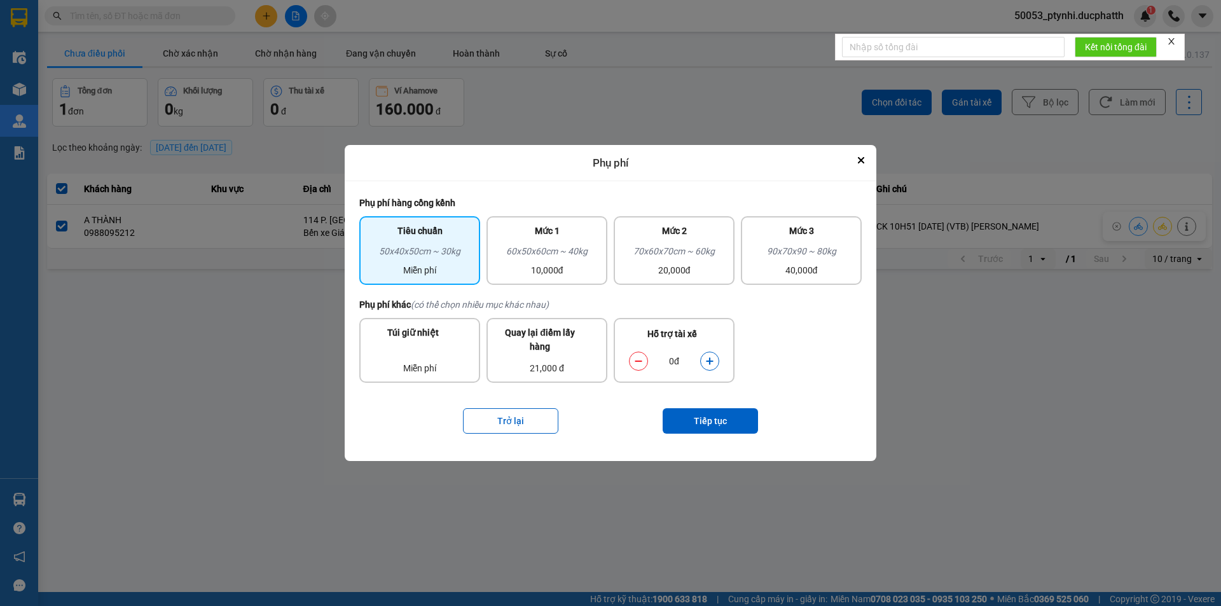
click at [721, 362] on div "0đ" at bounding box center [673, 360] width 103 height 25
click at [716, 362] on button "dialog" at bounding box center [710, 361] width 18 height 22
click at [685, 425] on button "Tiếp tục" at bounding box center [709, 420] width 95 height 25
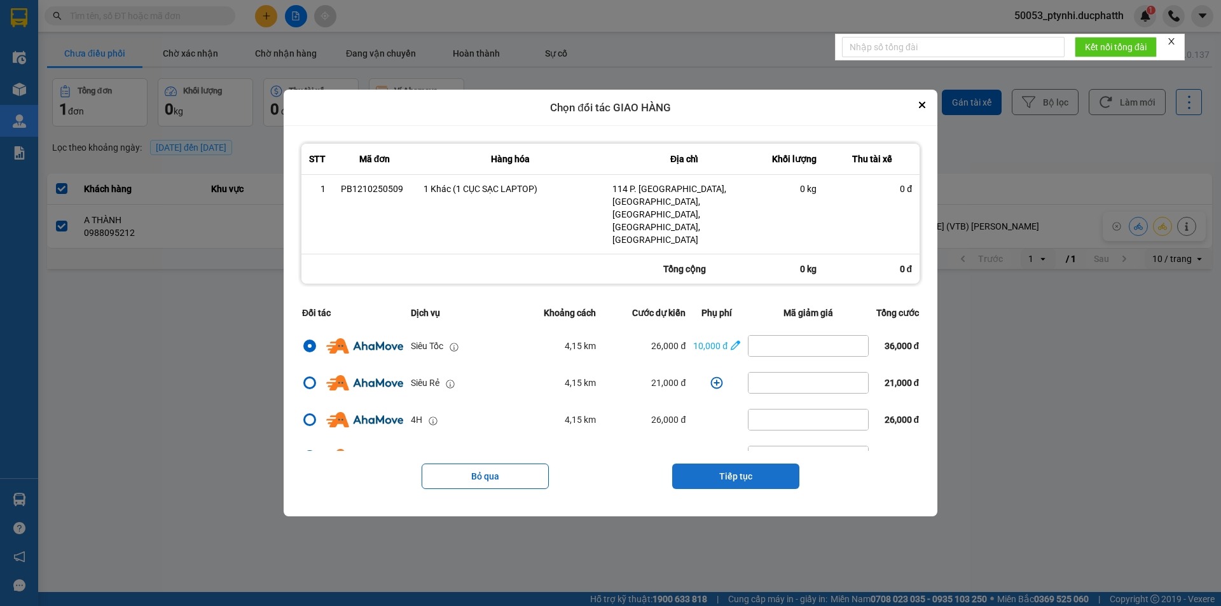
click at [713, 463] on button "Tiếp tục" at bounding box center [735, 475] width 127 height 25
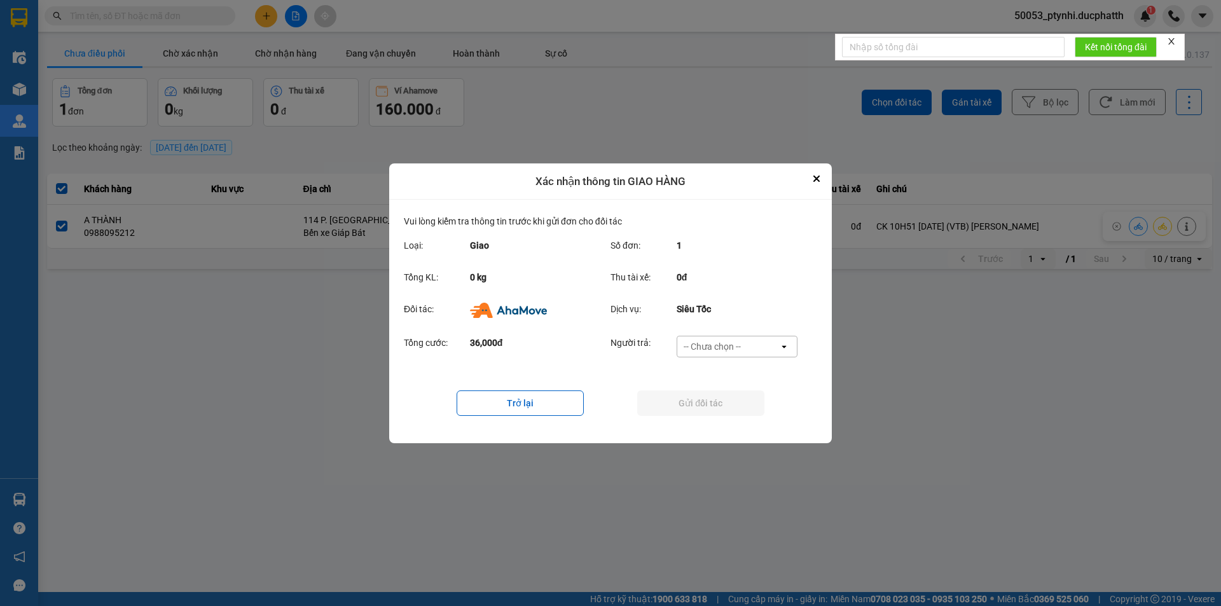
click at [716, 346] on div "-- Chưa chọn --" at bounding box center [711, 346] width 57 height 13
click at [722, 421] on span "Ví Ahamove" at bounding box center [711, 419] width 51 height 13
click at [720, 406] on button "Gửi đối tác" at bounding box center [700, 402] width 127 height 25
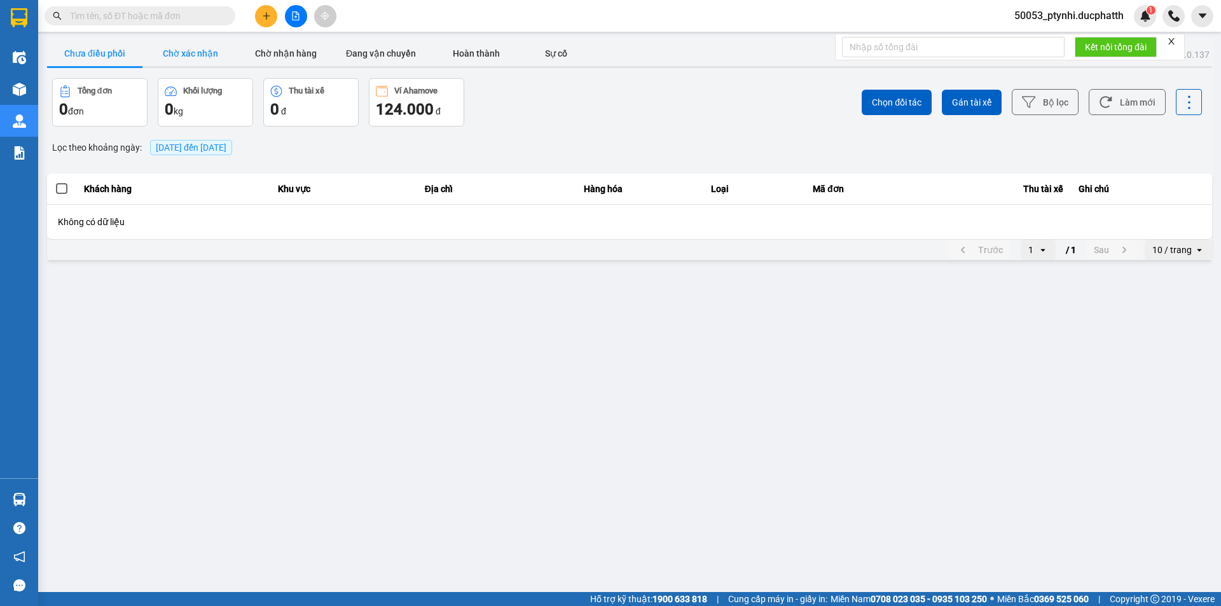
click at [202, 53] on button "Chờ xác nhận" at bounding box center [189, 53] width 95 height 25
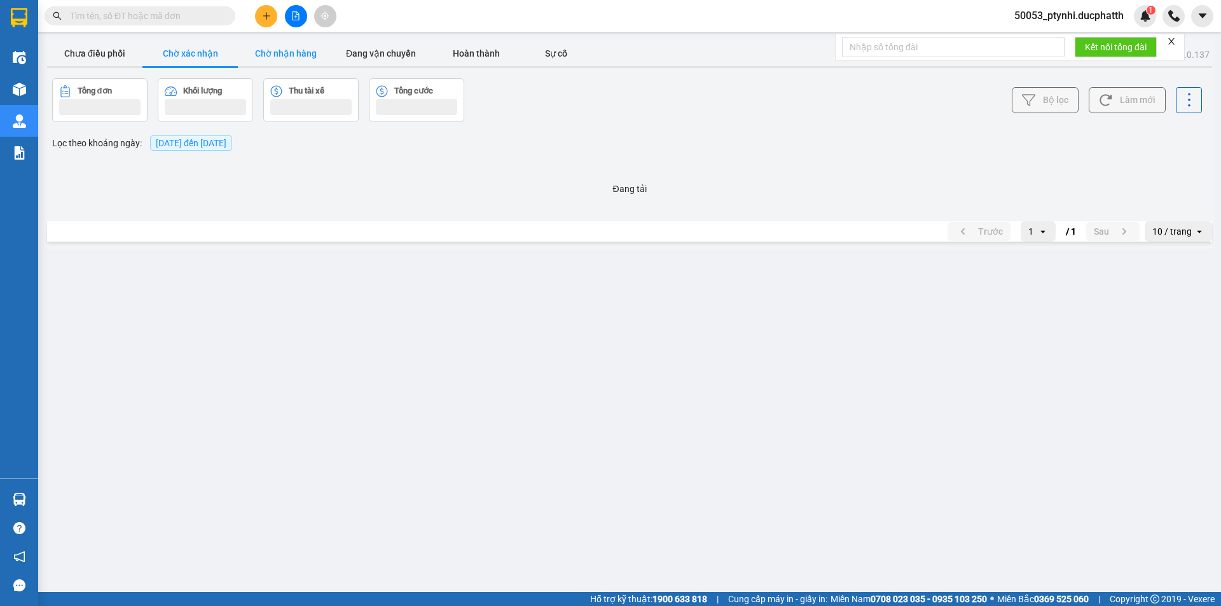
click at [274, 46] on button "Chờ nhận hàng" at bounding box center [285, 53] width 95 height 25
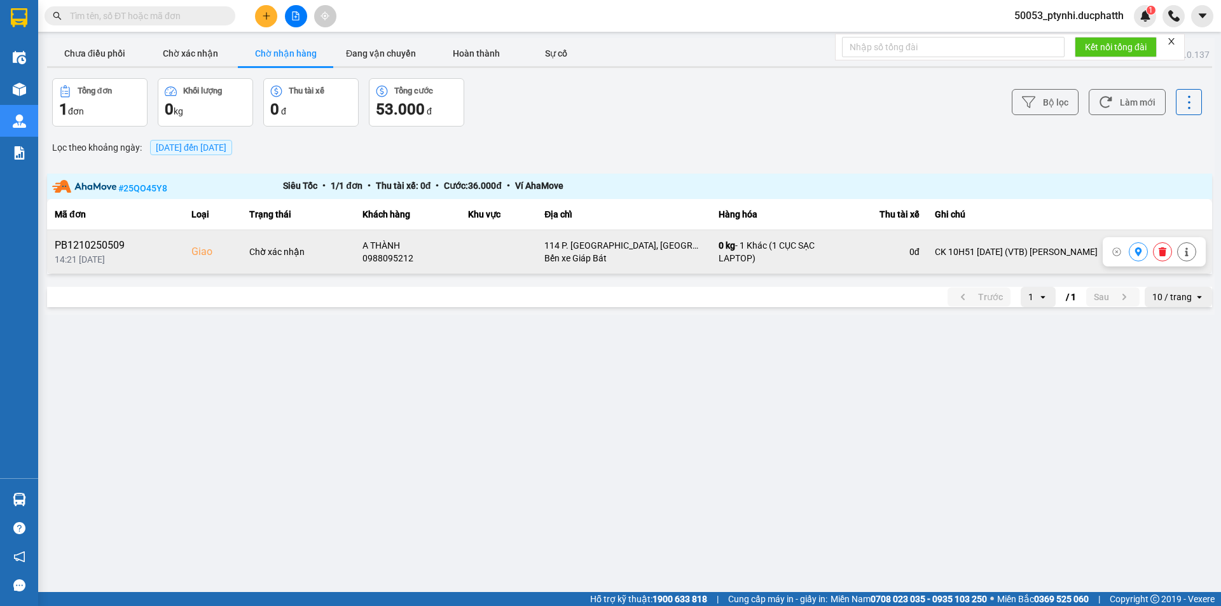
click at [1131, 250] on button at bounding box center [1138, 252] width 18 height 22
click at [292, 9] on button at bounding box center [296, 16] width 22 height 22
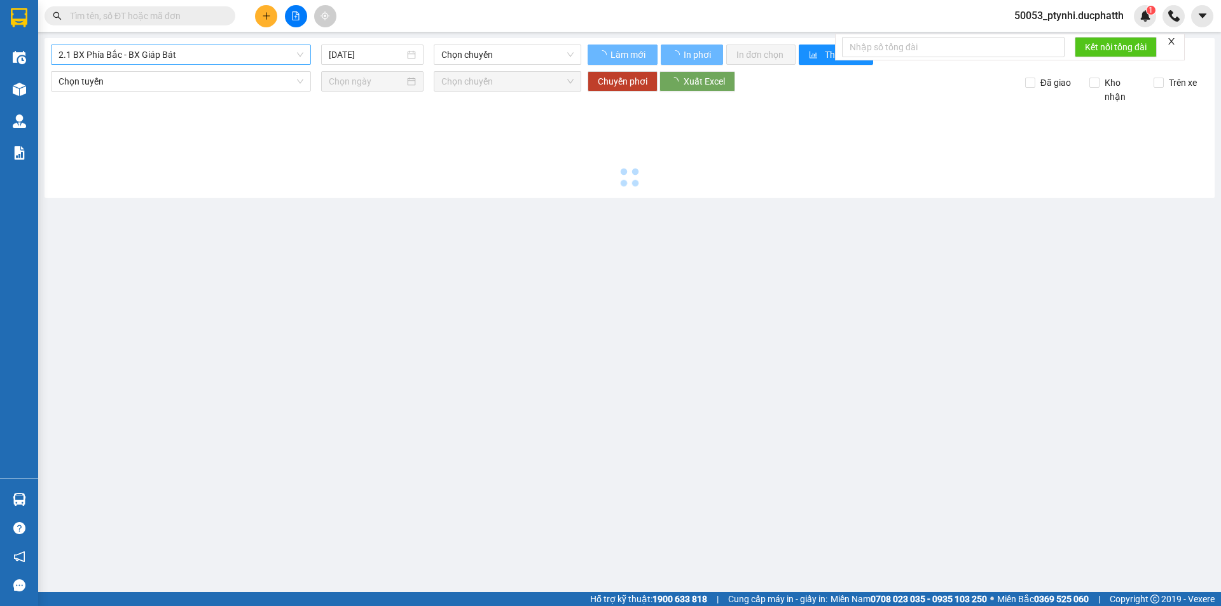
click at [217, 60] on span "2.1 BX Phía Bắc - BX Giáp Bát" at bounding box center [180, 54] width 245 height 19
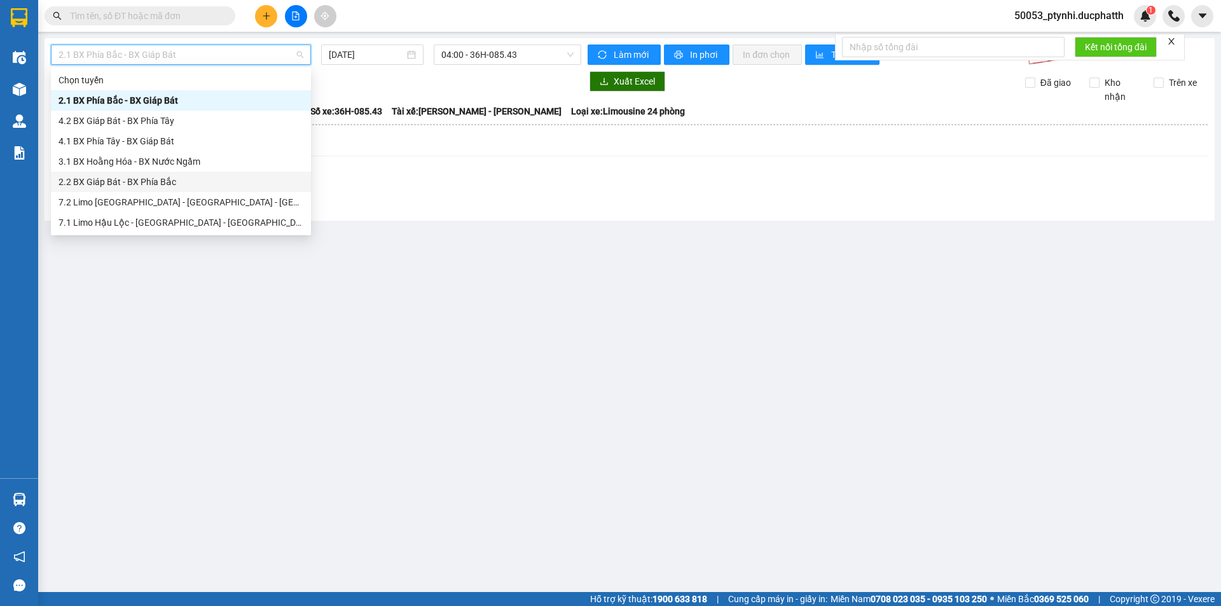
click at [131, 177] on div "2.2 BX Giáp Bát - BX Phía Bắc" at bounding box center [180, 182] width 245 height 14
type input "[DATE]"
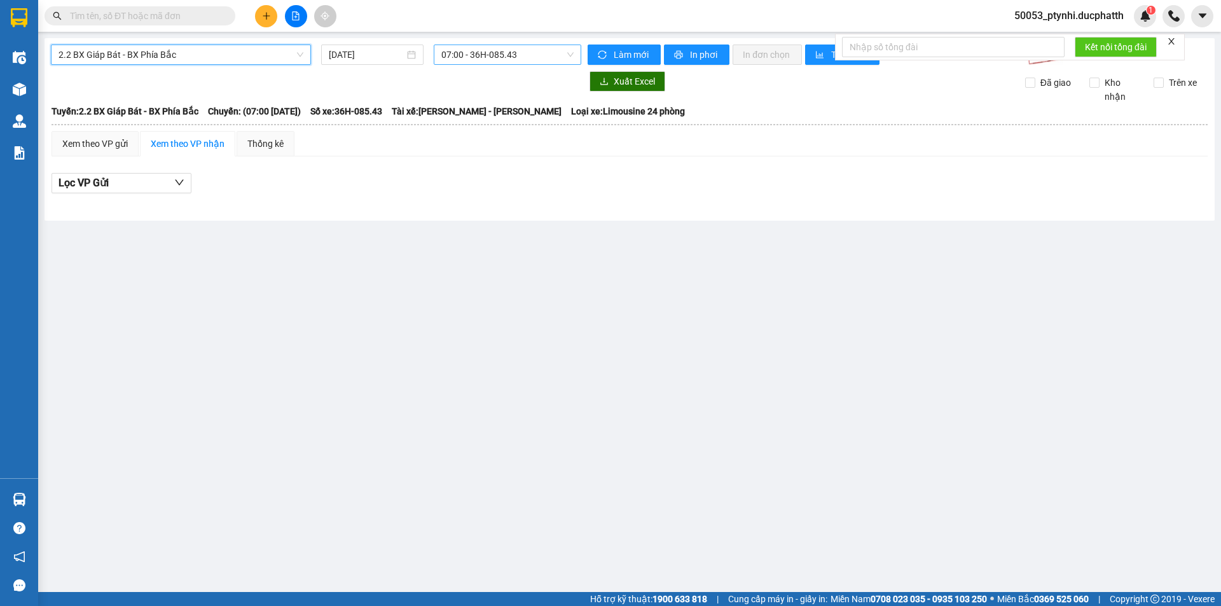
click at [458, 58] on span "07:00 - 36H-085.43" at bounding box center [507, 54] width 132 height 19
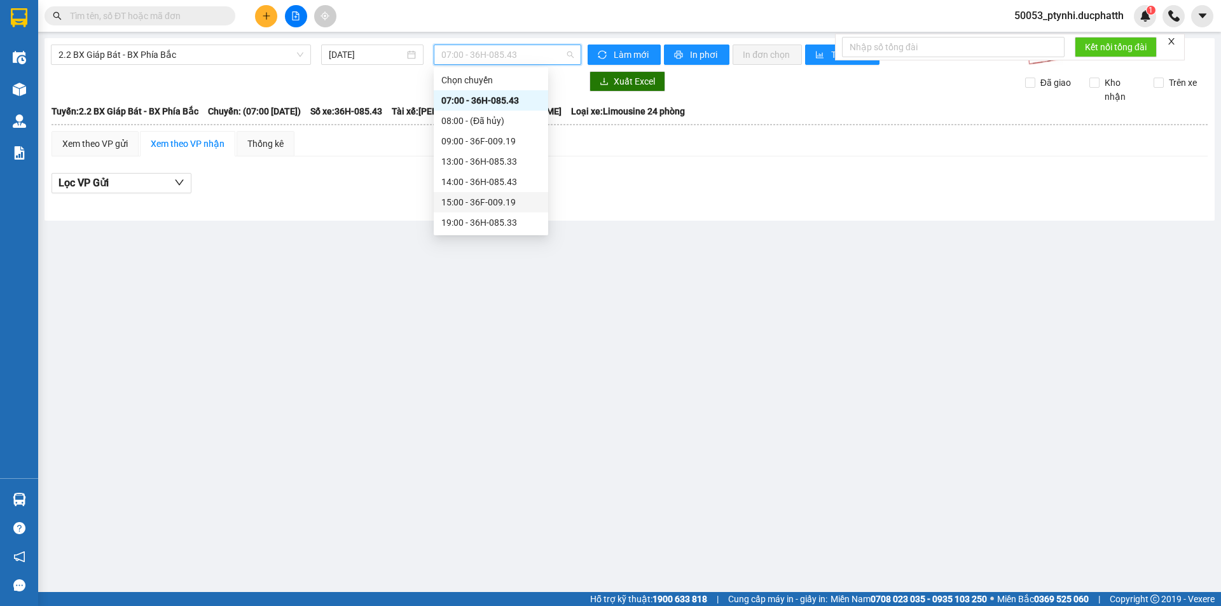
click at [460, 202] on div "15:00 - 36F-009.19" at bounding box center [490, 202] width 99 height 14
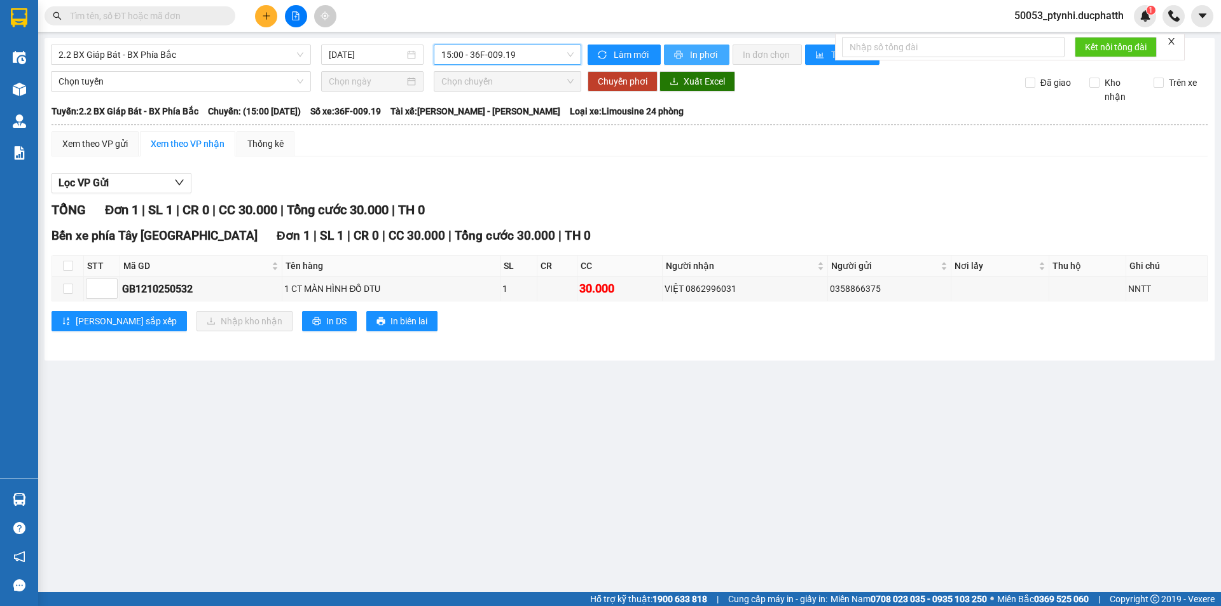
click at [699, 50] on span "In phơi" at bounding box center [704, 55] width 29 height 14
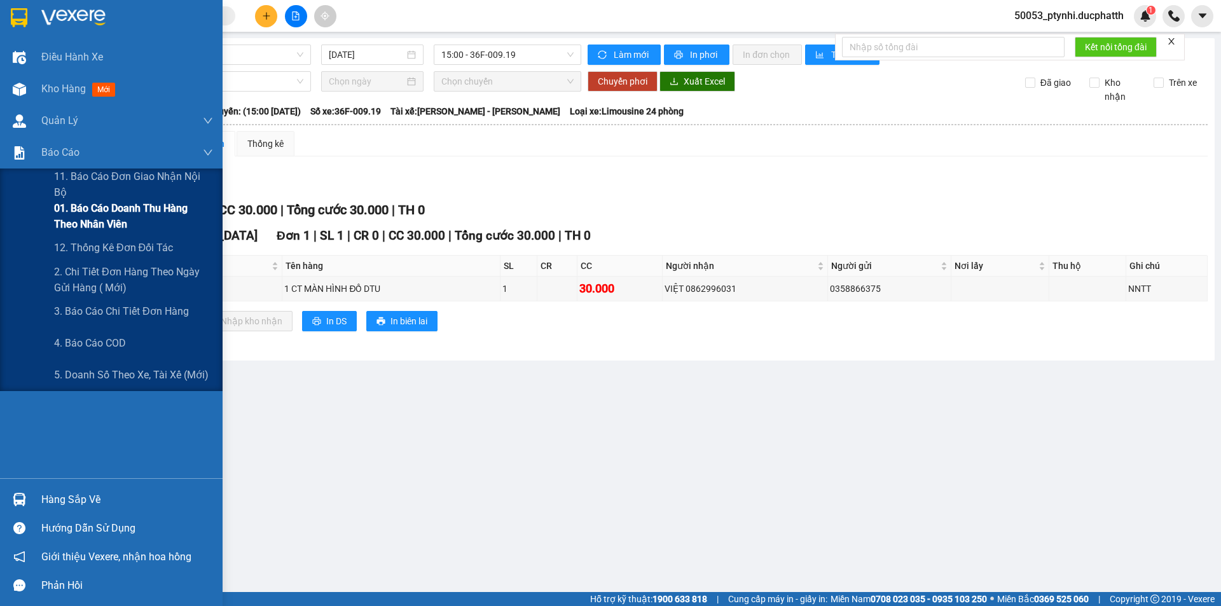
click at [74, 213] on span "01. Báo cáo doanh thu hàng theo nhân viên" at bounding box center [133, 216] width 159 height 32
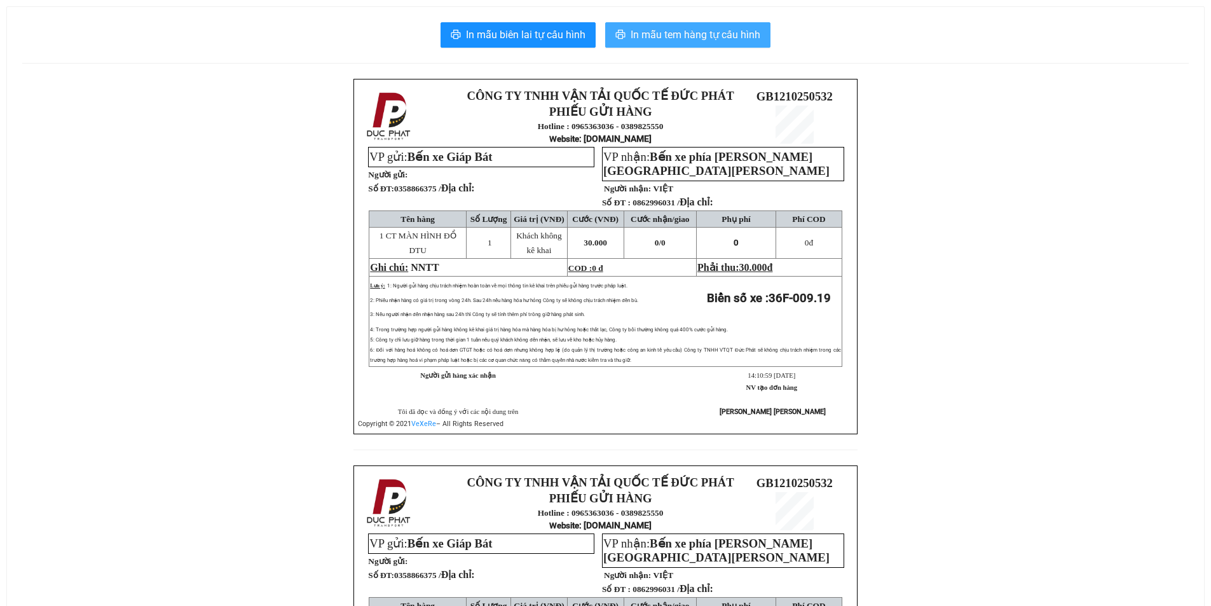
click at [664, 40] on span "In mẫu tem hàng tự cấu hình" at bounding box center [696, 35] width 130 height 16
click at [743, 24] on button "In mẫu tem hàng tự cấu hình" at bounding box center [687, 34] width 165 height 25
